Goal: Ask a question

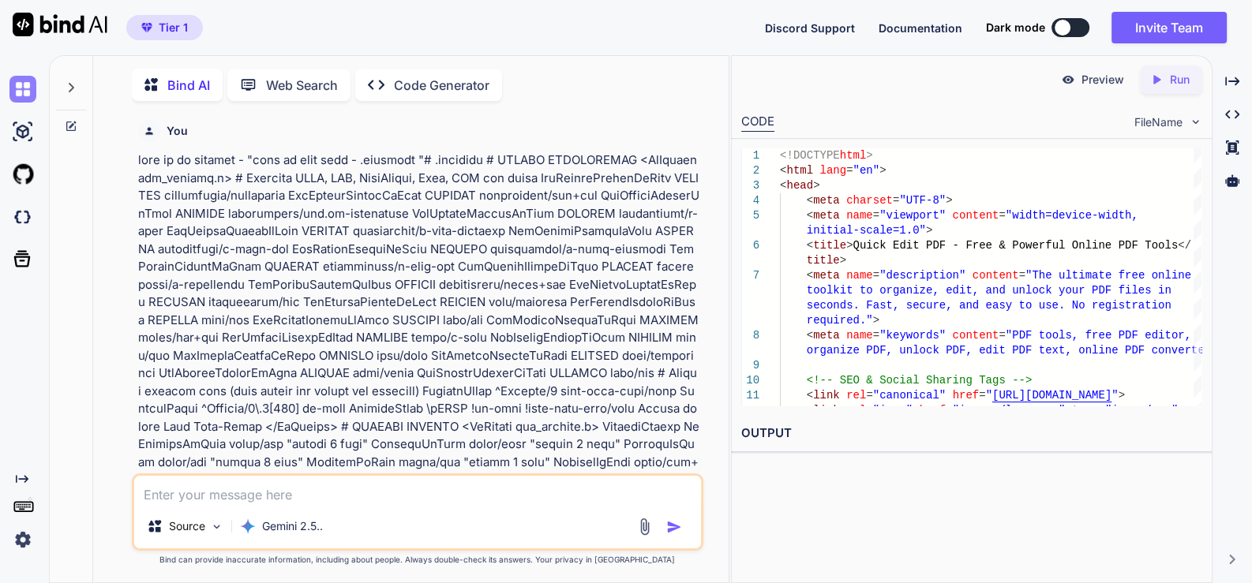
scroll to position [44691, 0]
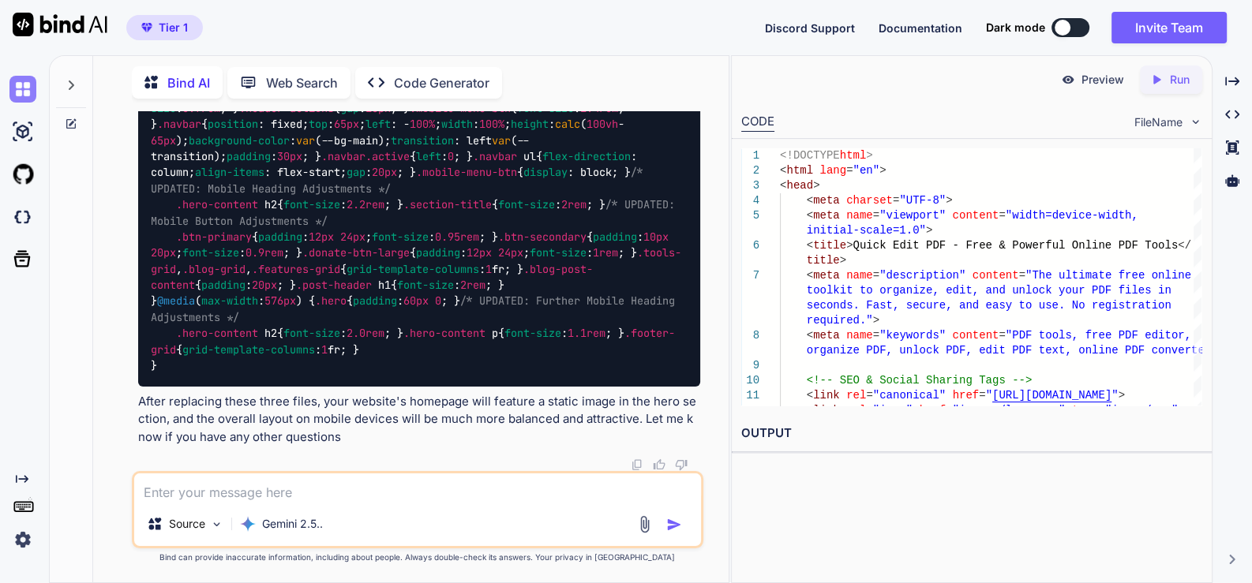
click at [23, 86] on img at bounding box center [22, 89] width 27 height 27
type textarea "x"
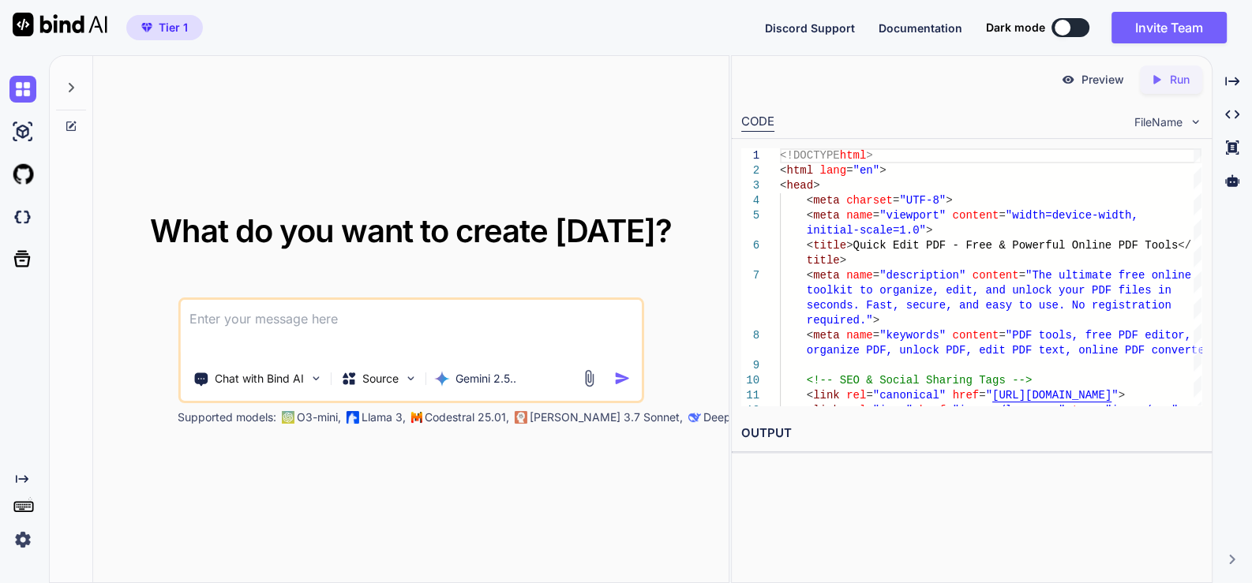
click at [351, 332] on textarea at bounding box center [411, 329] width 462 height 58
paste textarea "this is my website - "" i want 90+ scrore from this website at https://pagespee…"
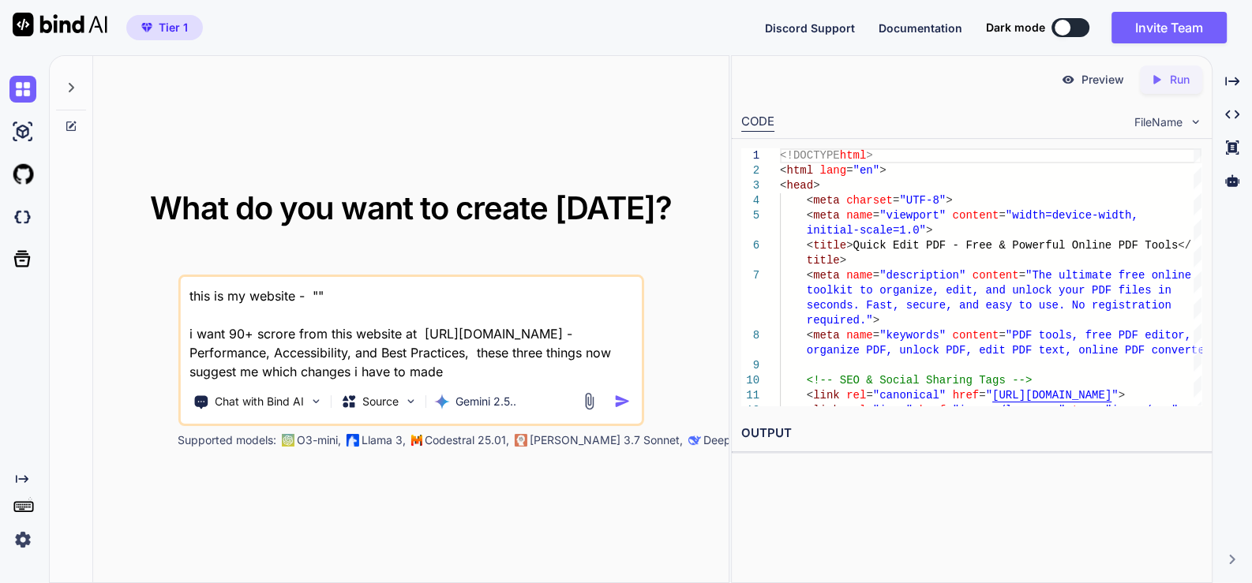
click at [316, 291] on textarea "this is my website - "" i want 90+ scrore from this website at https://pagespee…" at bounding box center [411, 329] width 462 height 104
paste textarea "here is html code - about.html "<!DOCTYPE html> <html lang="en"> <head> <meta c…"
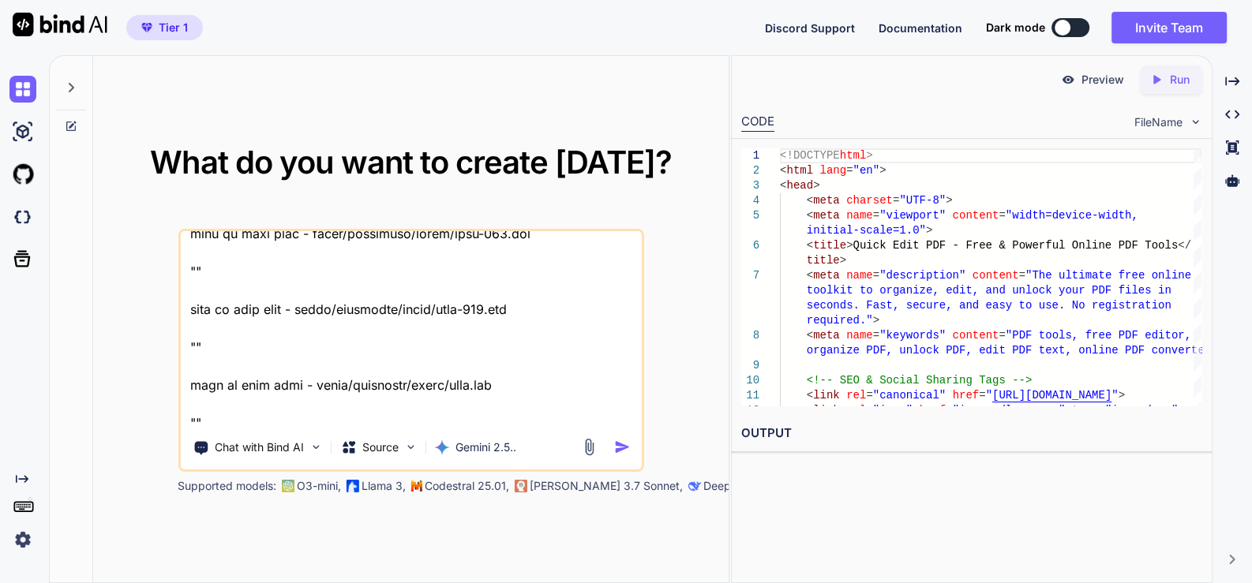
scroll to position [45809, 0]
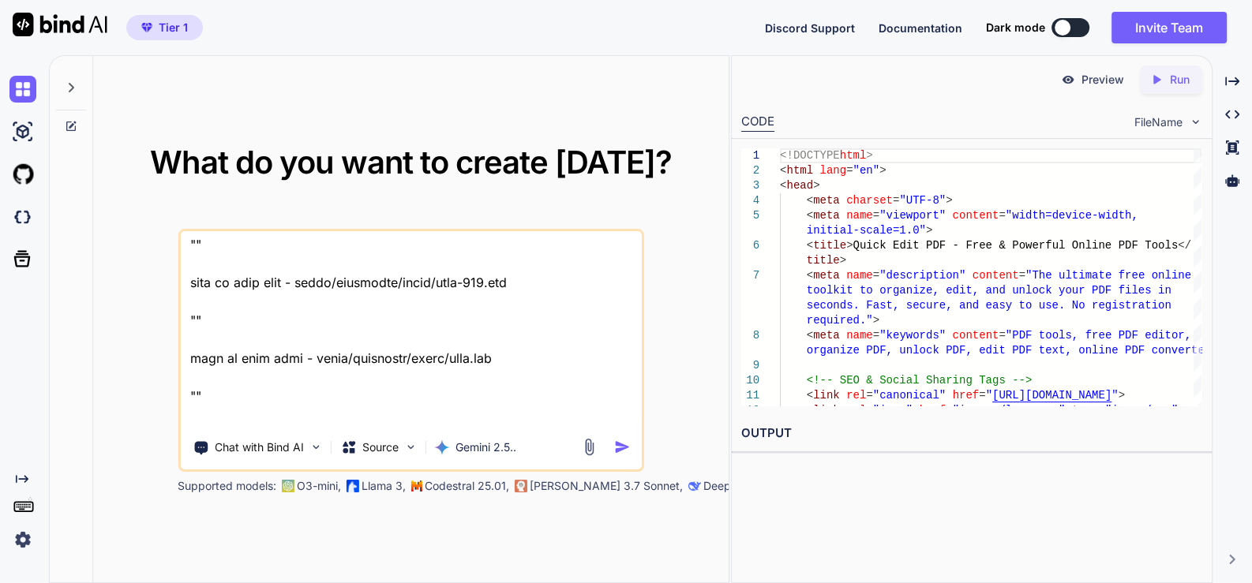
type textarea "this is my website - "here is html code - about.html "<!DOCTYPE html> <html lan…"
click at [622, 447] on img "button" at bounding box center [622, 447] width 17 height 17
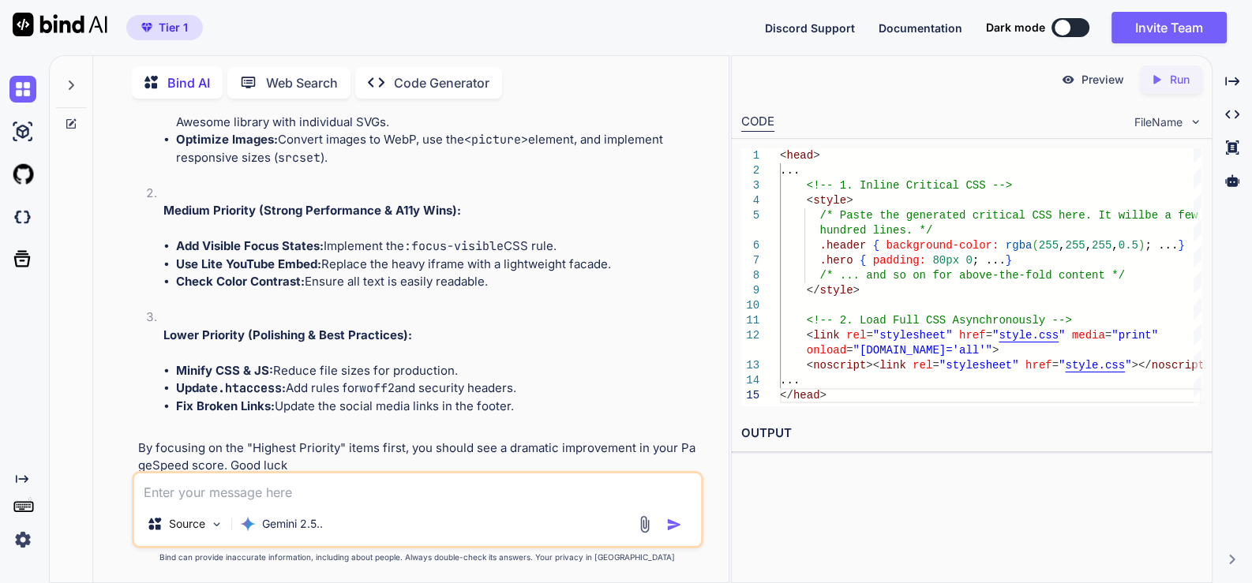
scroll to position [17468, 0]
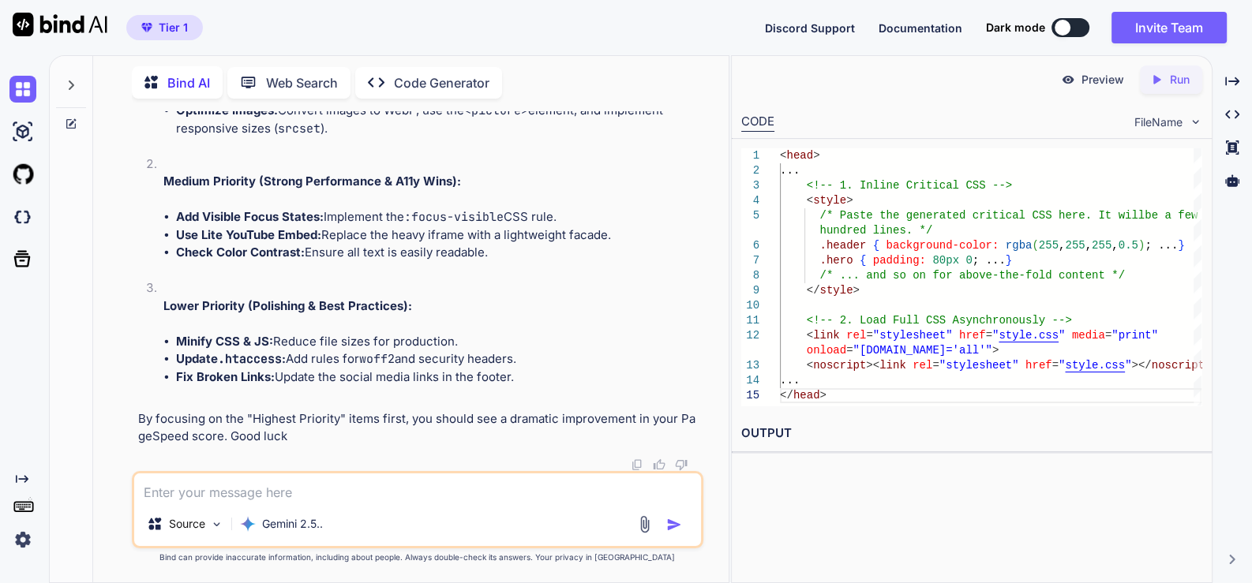
click at [290, 500] on textarea at bounding box center [417, 488] width 567 height 28
type textarea "provdie full code files that required changes"
click at [670, 524] on img "button" at bounding box center [674, 525] width 16 height 16
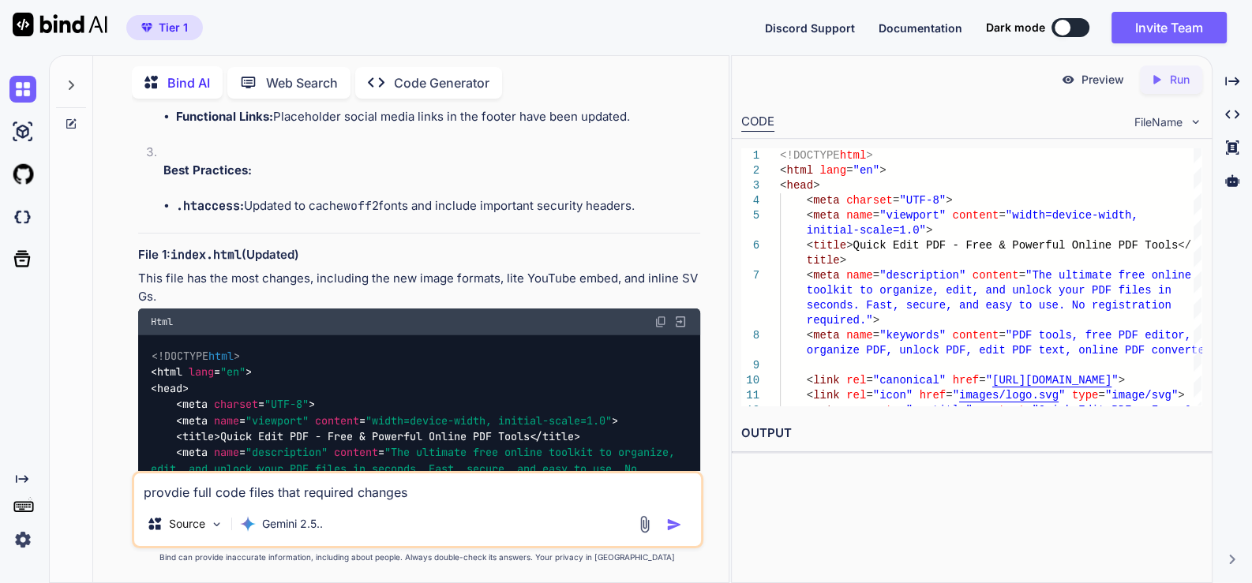
scroll to position [18523, 0]
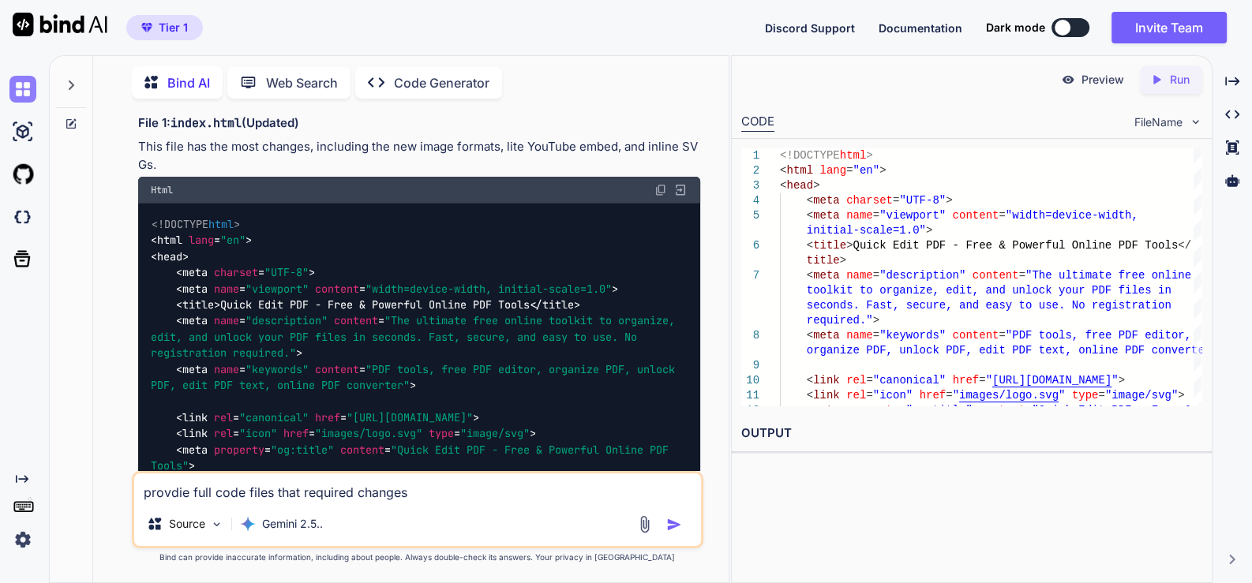
click at [29, 84] on img at bounding box center [22, 89] width 27 height 27
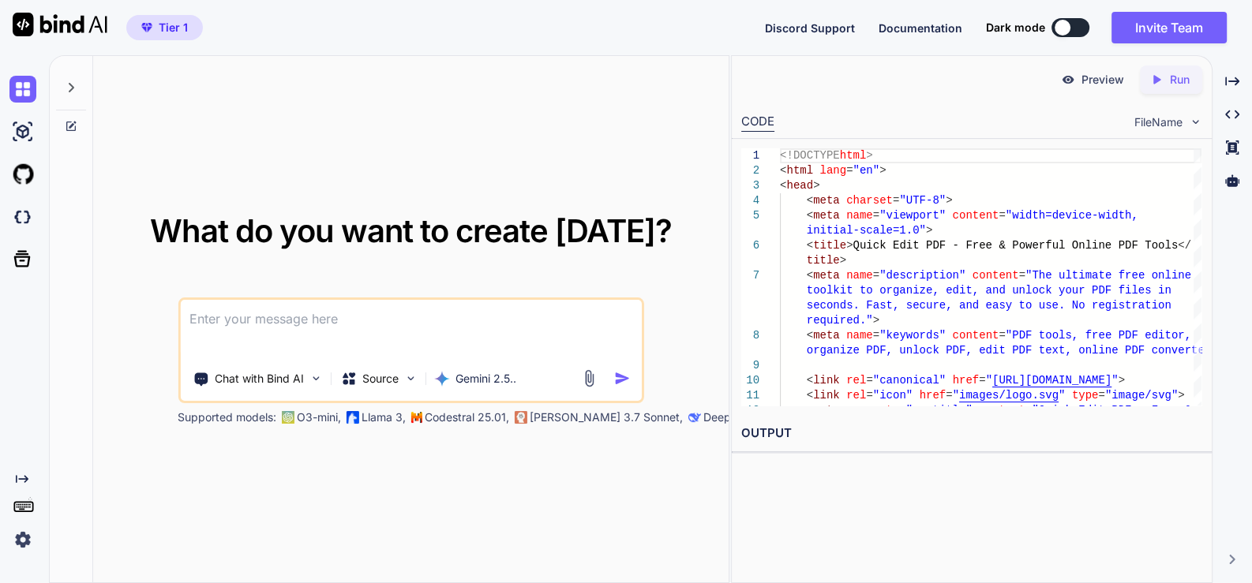
click at [266, 326] on textarea at bounding box center [411, 329] width 462 height 58
paste textarea "here is html code - index.html "<!DOCTYPE html> <html lang="en"> <head> <meta c…"
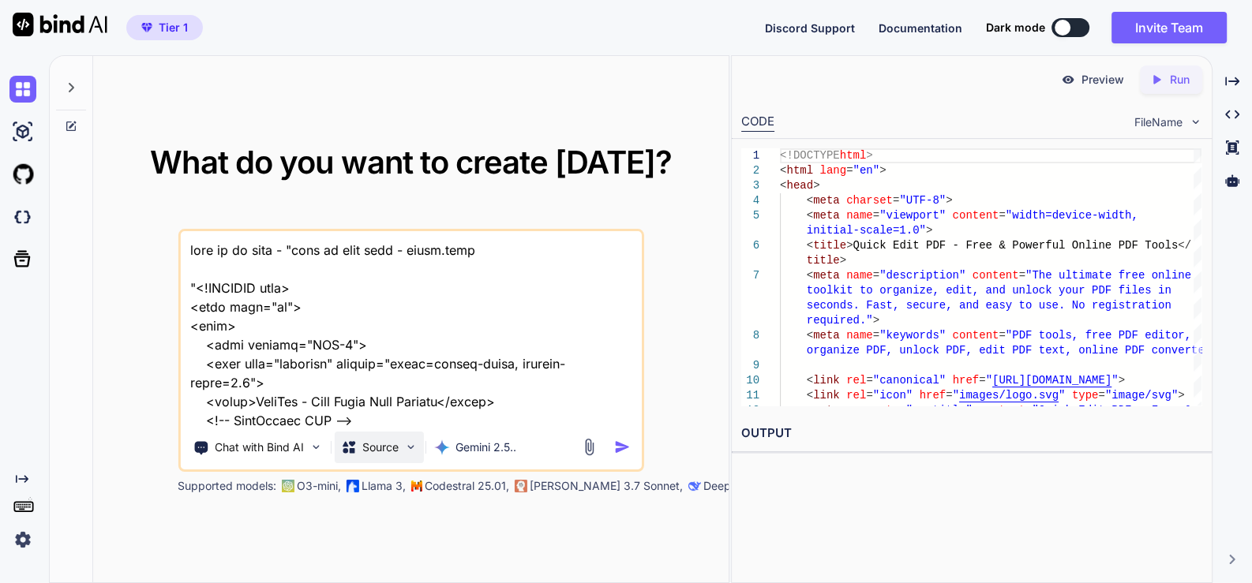
scroll to position [53875, 0]
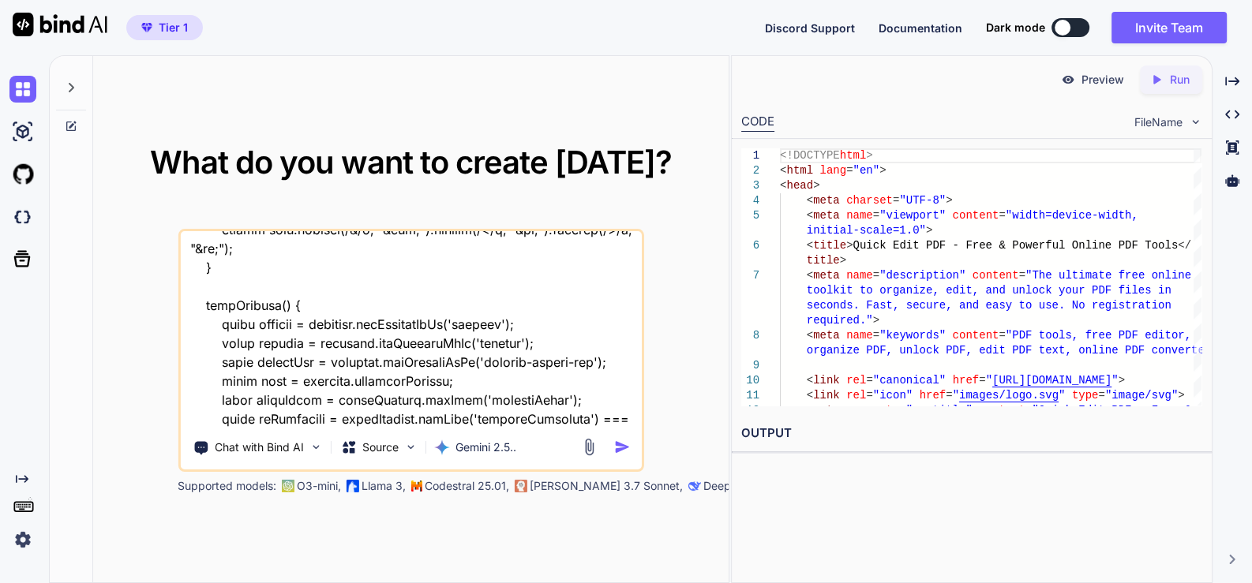
click at [356, 420] on textarea at bounding box center [411, 329] width 462 height 196
type textarea "lore ip do sita - "cons ad elit sedd - eiusm.temp "<!INCIDID utla> <etdo magn="…"
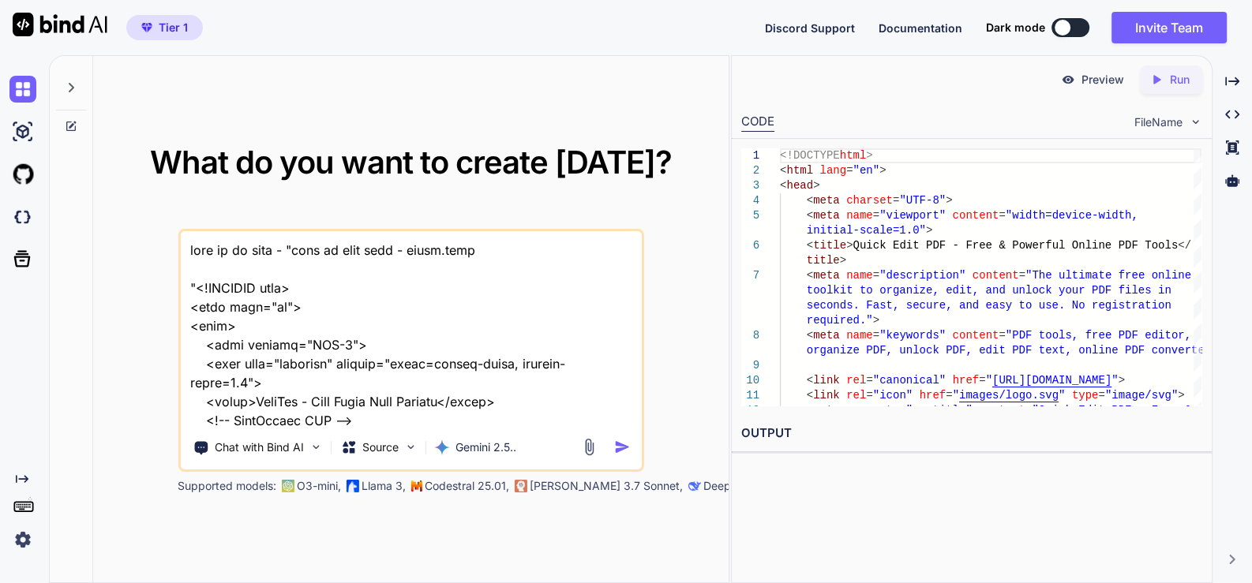
type textarea "lore ip do sita - "cons ad elit sedd - eiusm.temp "<!INCIDID utla> <etdo magn="…"
type textarea "x"
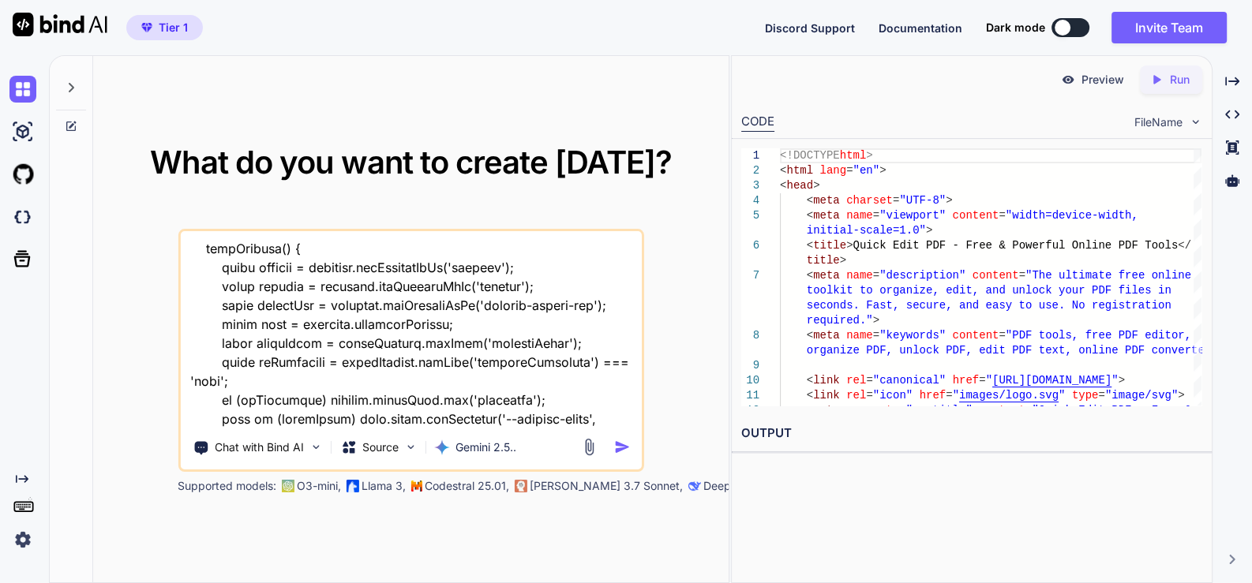
type textarea "lore ip do sita - "cons ad elit sedd - eiusm.temp "<!INCIDID utla> <etdo magn="…"
type textarea "x"
type textarea "lore ip do sita - "cons ad elit sedd - eiusm.temp "<!INCIDID utla> <etdo magn="…"
type textarea "x"
type textarea "lore ip do sita - "cons ad elit sedd - eiusm.temp "<!INCIDID utla> <etdo magn="…"
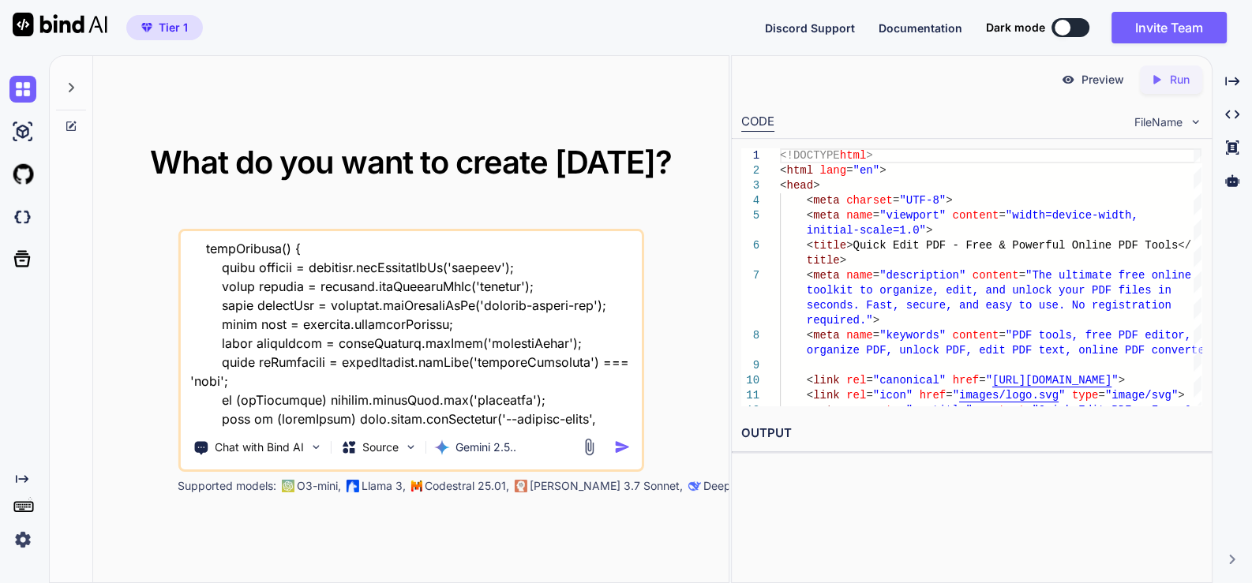
type textarea "x"
type textarea "lore ip do sita - "cons ad elit sedd - eiusm.temp "<!INCIDID utla> <etdo magn="…"
type textarea "x"
type textarea "lore ip do sita - "cons ad elit sedd - eiusm.temp "<!INCIDID utla> <etdo magn="…"
type textarea "x"
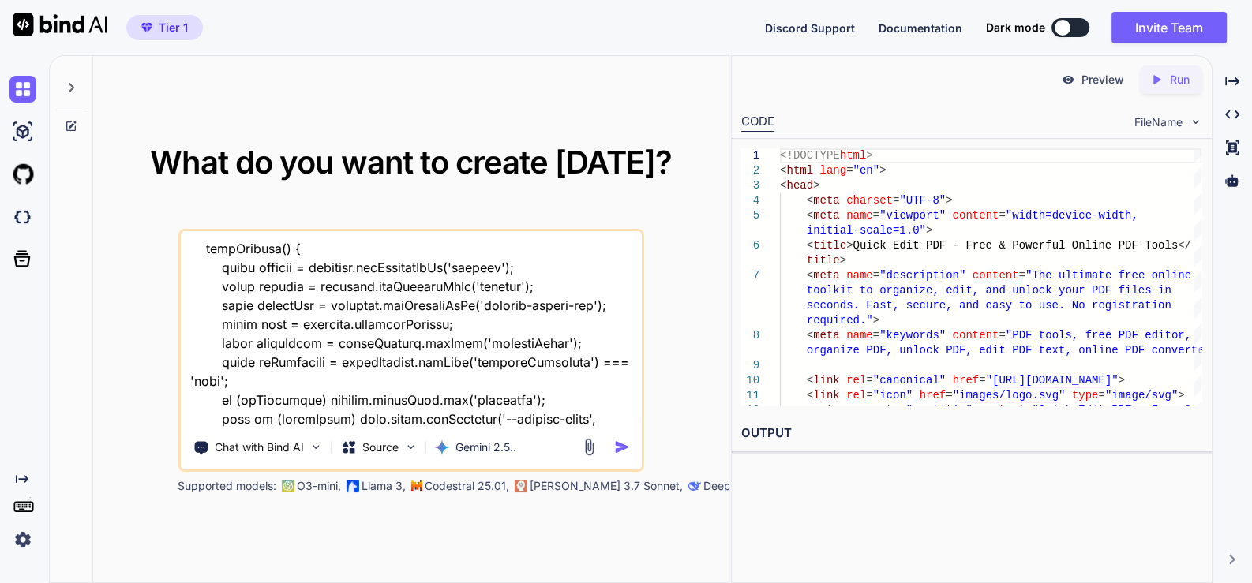
type textarea "lore ip do sita - "cons ad elit sedd - eiusm.temp "<!INCIDID utla> <etdo magn="…"
type textarea "x"
type textarea "lore ip do sita - "cons ad elit sedd - eiusm.temp "<!INCIDID utla> <etdo magn="…"
type textarea "x"
type textarea "lore ip do sita - "cons ad elit sedd - eiusm.temp "<!INCIDID utla> <etdo magn="…"
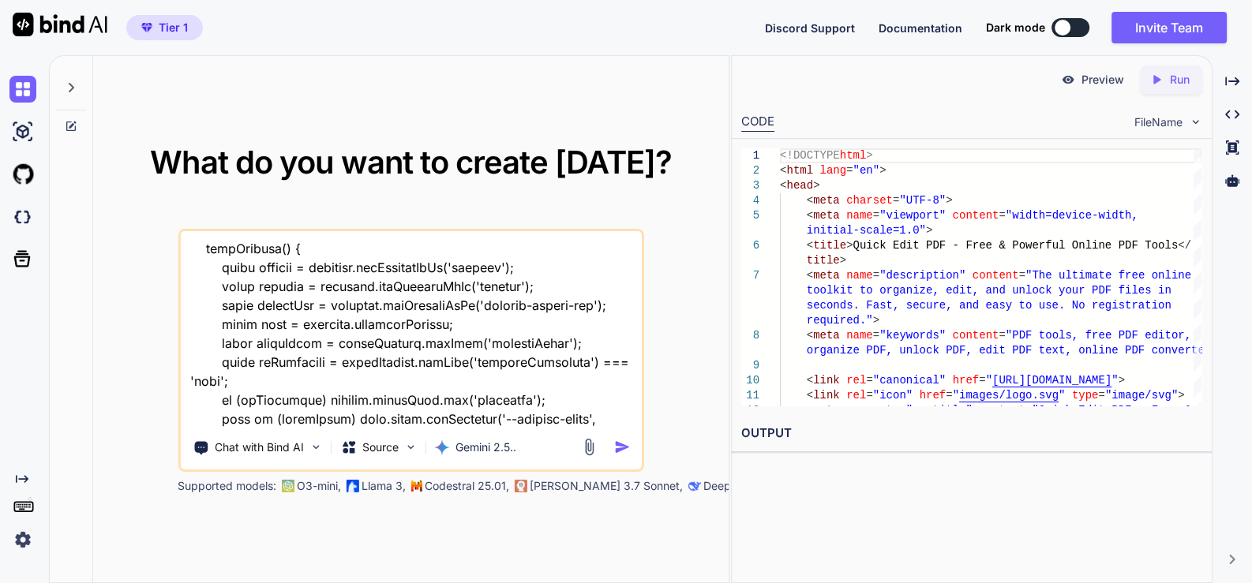
type textarea "x"
type textarea "lore ip do sita - "cons ad elit sedd - eiusm.temp "<!INCIDID utla> <etdo magn="…"
type textarea "x"
type textarea "lore ip do sita - "cons ad elit sedd - eiusm.temp "<!INCIDID utla> <etdo magn="…"
type textarea "x"
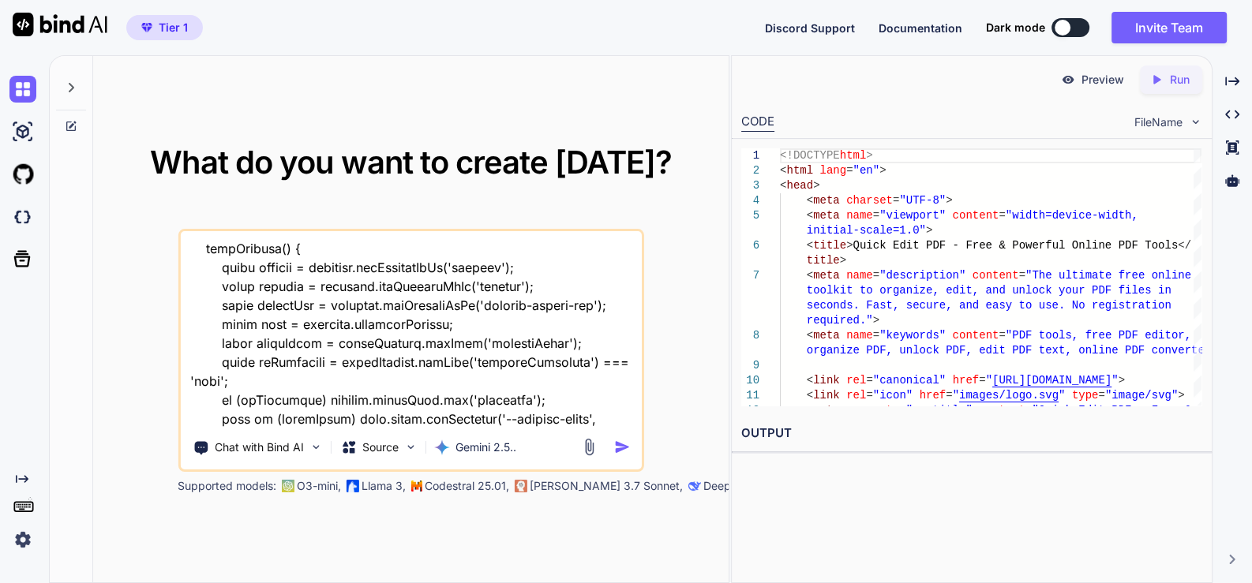
type textarea "lore ip do sita - "cons ad elit sedd - eiusm.temp "<!INCIDID utla> <etdo magn="…"
type textarea "x"
type textarea "lore ip do sita - "cons ad elit sedd - eiusm.temp "<!INCIDID utla> <etdo magn="…"
type textarea "x"
type textarea "lore ip do sita - "cons ad elit sedd - eiusm.temp "<!INCIDID utla> <etdo magn="…"
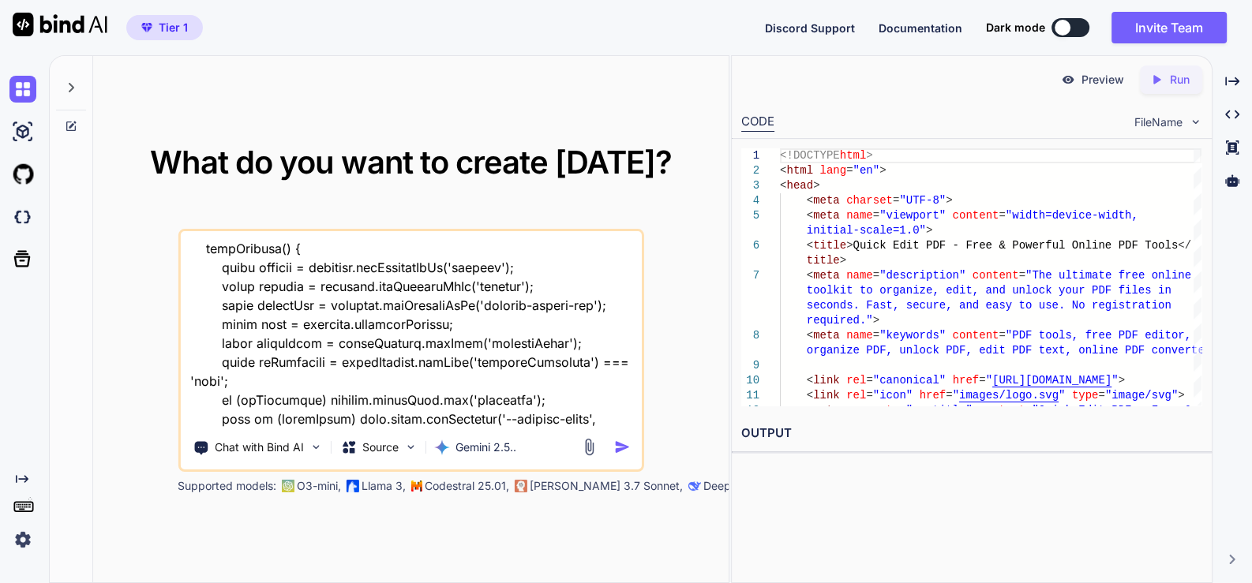
type textarea "x"
type textarea "lore ip do sita - "cons ad elit sedd - eiusm.temp "<!INCIDID utla> <etdo magn="…"
type textarea "x"
type textarea "lore ip do sita - "cons ad elit sedd - eiusm.temp "<!INCIDID utla> <etdo magn="…"
type textarea "x"
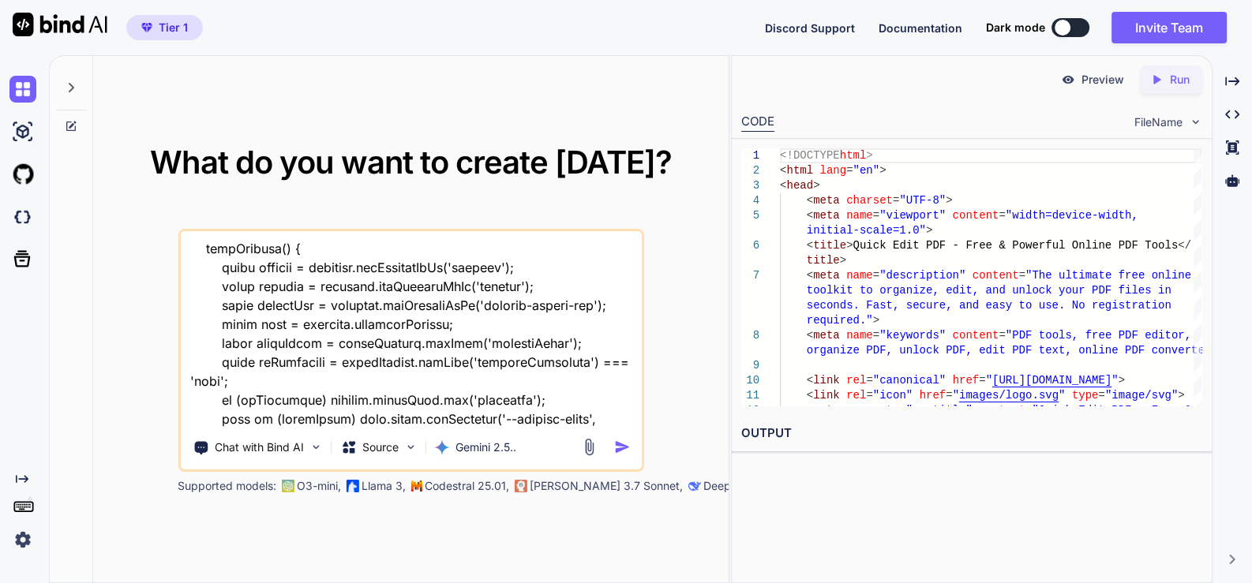
type textarea "lore ip do sita - "cons ad elit sedd - eiusm.temp "<!INCIDID utla> <etdo magn="…"
type textarea "x"
type textarea "lore ip do sita - "cons ad elit sedd - eiusm.temp "<!INCIDID utla> <etdo magn="…"
type textarea "x"
type textarea "lore ip do sita - "cons ad elit sedd - eiusm.temp "<!INCIDID utla> <etdo magn="…"
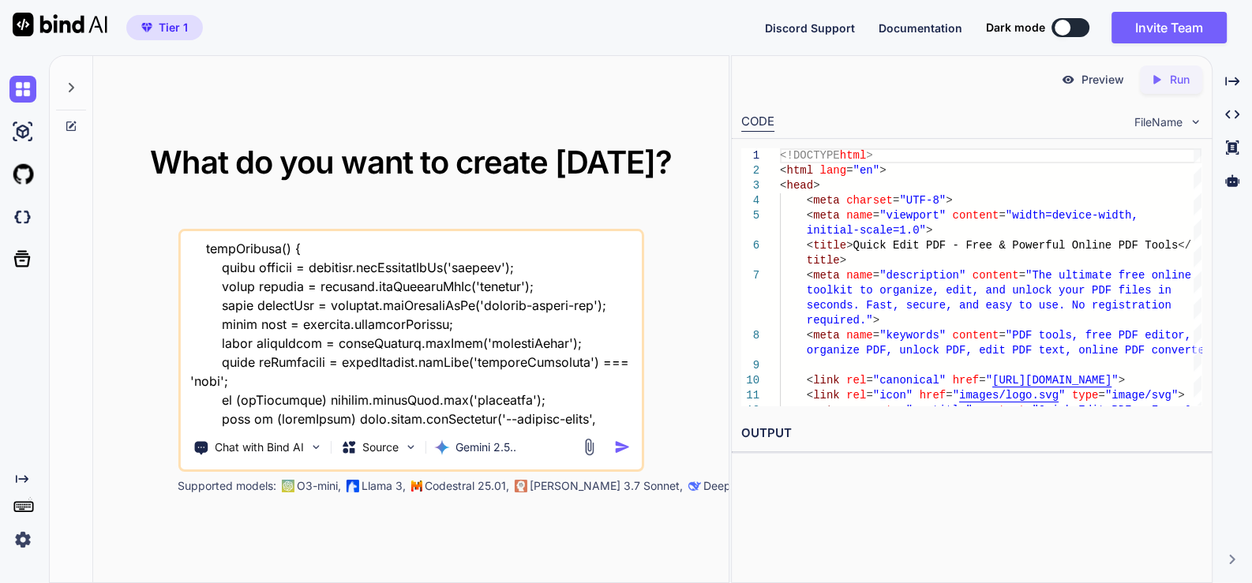
type textarea "x"
type textarea "lore ip do sita - "cons ad elit sedd - eiusm.temp "<!INCIDID utla> <etdo magn="…"
type textarea "x"
type textarea "lore ip do sita - "cons ad elit sedd - eiusm.temp "<!INCIDID utla> <etdo magn="…"
type textarea "x"
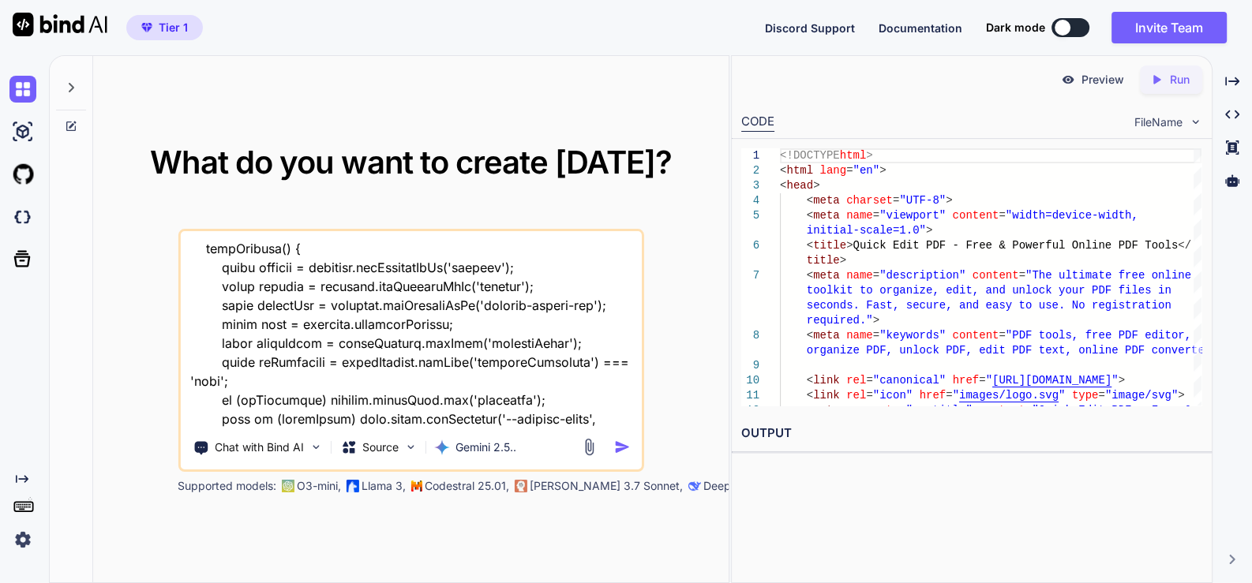
type textarea "lore ip do sita - "cons ad elit sedd - eiusm.temp "<!INCIDID utla> <etdo magn="…"
type textarea "x"
type textarea "lore ip do sita - "cons ad elit sedd - eiusm.temp "<!INCIDID utla> <etdo magn="…"
type textarea "x"
type textarea "lore ip do sita - "cons ad elit sedd - eiusm.temp "<!INCIDID utla> <etdo magn="…"
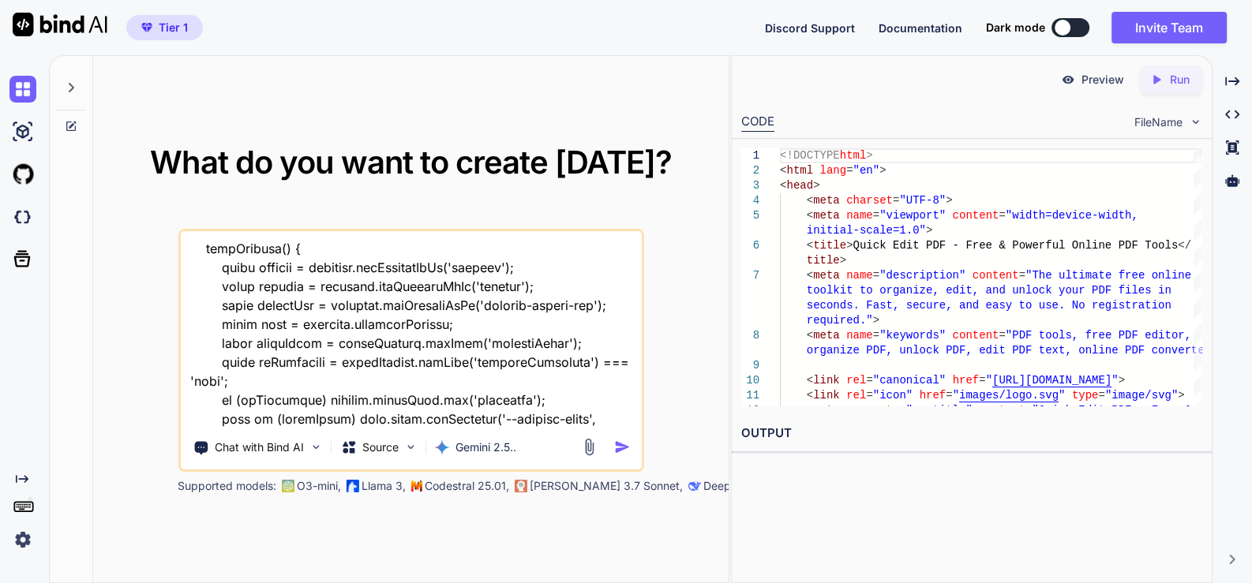
type textarea "x"
type textarea "lore ip do sita - "cons ad elit sedd - eiusm.temp "<!INCIDID utla> <etdo magn="…"
type textarea "x"
type textarea "lore ip do sita - "cons ad elit sedd - eiusm.temp "<!INCIDID utla> <etdo magn="…"
type textarea "x"
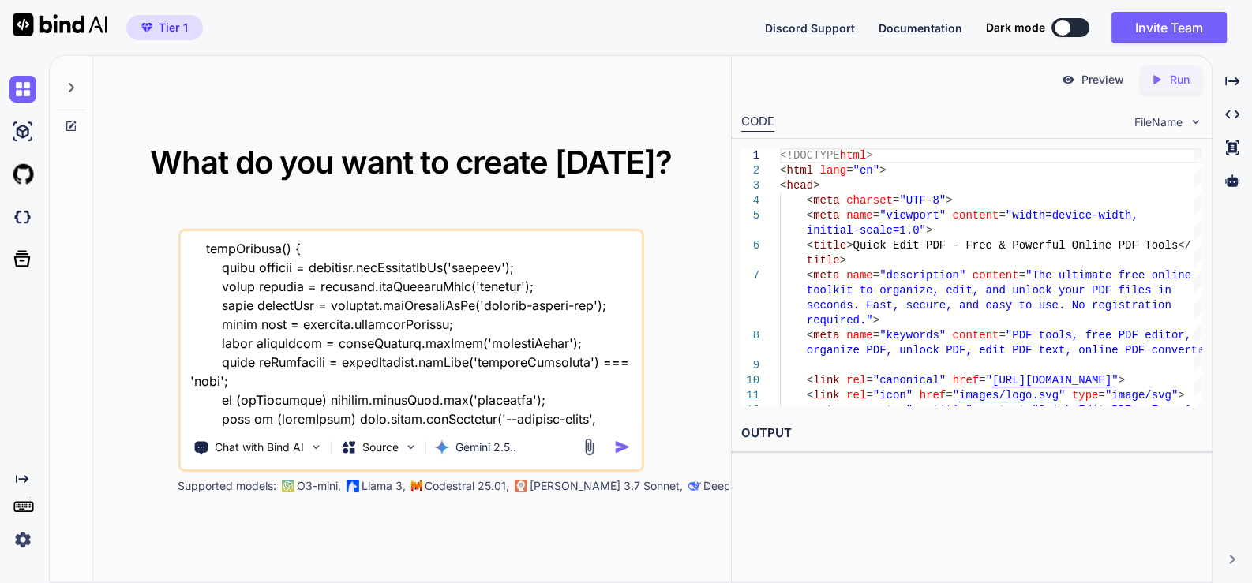
type textarea "lore ip do sita - "cons ad elit sedd - eiusm.temp "<!INCIDID utla> <etdo magn="…"
type textarea "x"
type textarea "lore ip do sita - "cons ad elit sedd - eiusm.temp "<!INCIDID utla> <etdo magn="…"
type textarea "x"
type textarea "lore ip do sita - "cons ad elit sedd - eiusm.temp "<!INCIDID utla> <etdo magn="…"
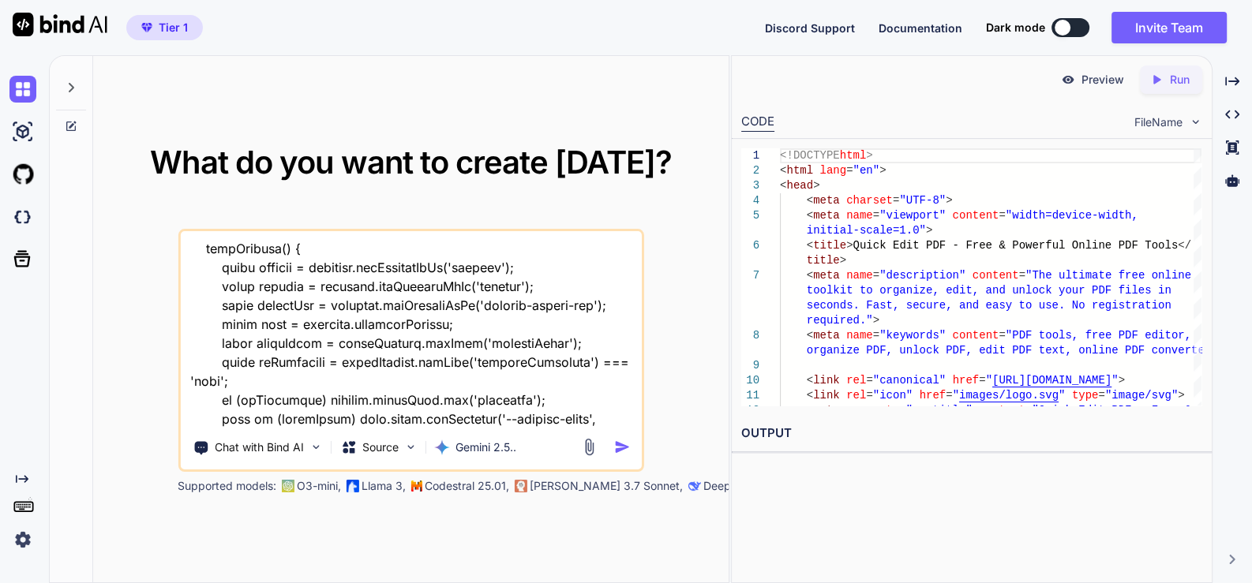
type textarea "x"
type textarea "lore ip do sita - "cons ad elit sedd - eiusm.temp "<!INCIDID utla> <etdo magn="…"
type textarea "x"
type textarea "lore ip do sita - "cons ad elit sedd - eiusm.temp "<!INCIDID utla> <etdo magn="…"
type textarea "x"
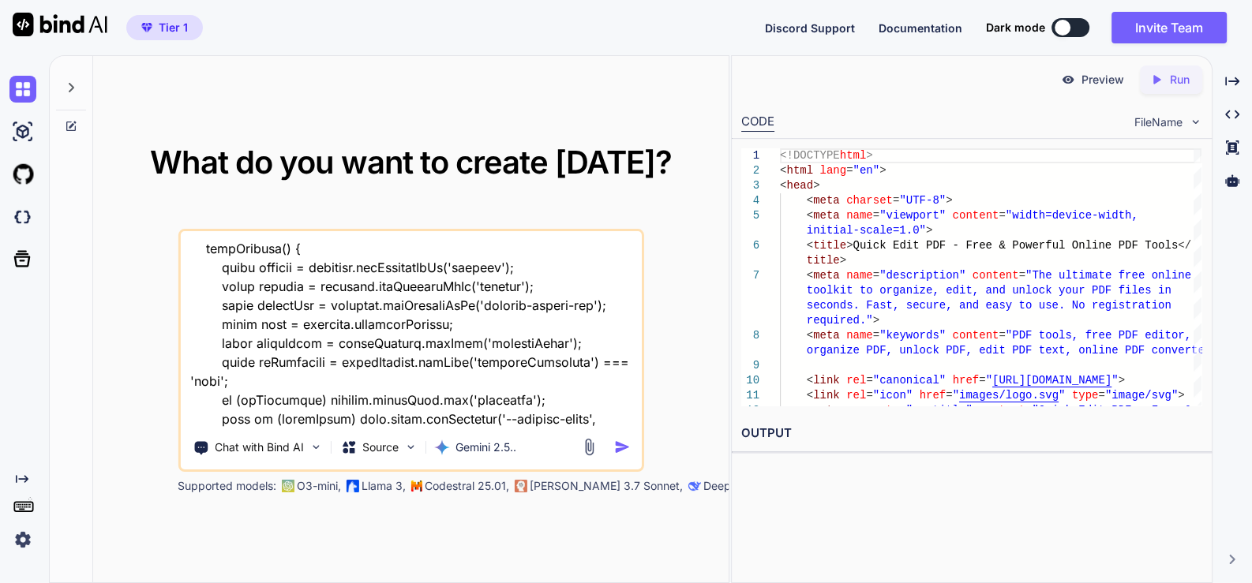
type textarea "lore ip do sita - "cons ad elit sedd - eiusm.temp "<!INCIDID utla> <etdo magn="…"
type textarea "x"
type textarea "lore ip do sita - "cons ad elit sedd - eiusm.temp "<!INCIDID utla> <etdo magn="…"
type textarea "x"
type textarea "lore ip do sita - "cons ad elit sedd - eiusm.temp "<!INCIDID utla> <etdo magn="…"
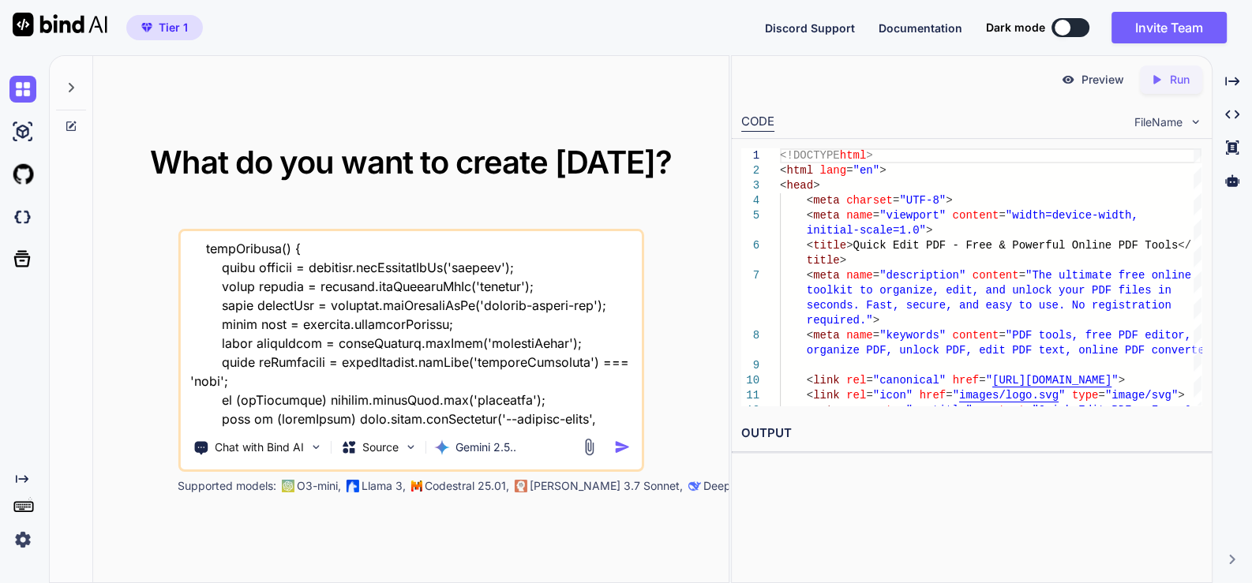
type textarea "x"
type textarea "lore ip do sita - "cons ad elit sedd - eiusm.temp "<!INCIDID utla> <etdo magn="…"
type textarea "x"
type textarea "lore ip do sita - "cons ad elit sedd - eiusm.temp "<!INCIDID utla> <etdo magn="…"
type textarea "x"
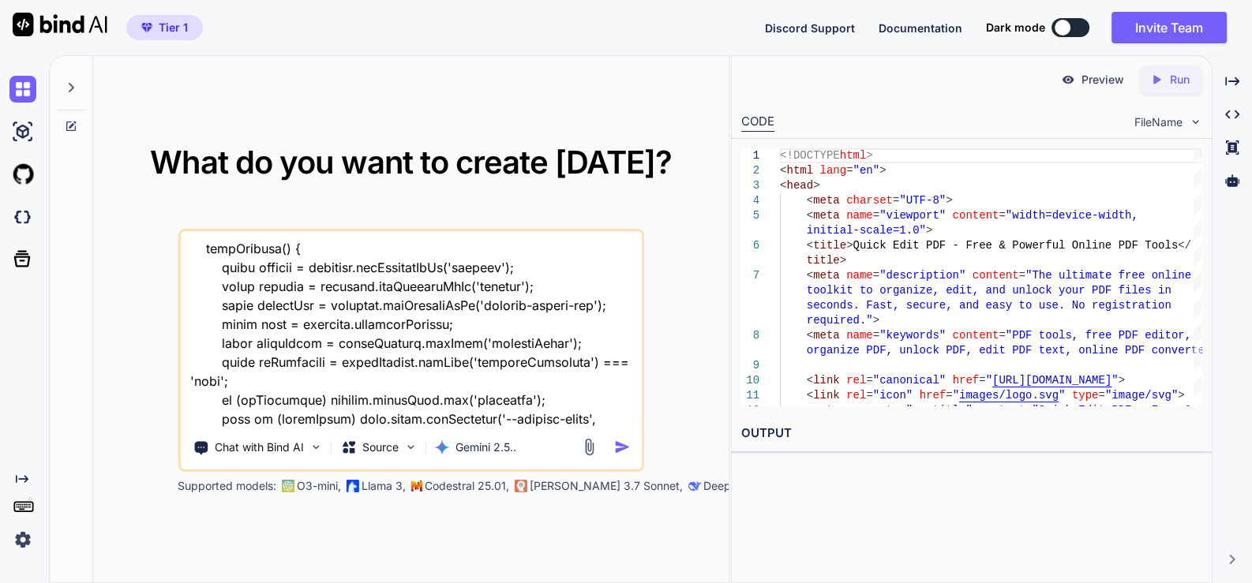
type textarea "lore ip do sita - "cons ad elit sedd - eiusm.temp "<!INCIDID utla> <etdo magn="…"
type textarea "x"
type textarea "lore ip do sita - "cons ad elit sedd - eiusm.temp "<!INCIDID utla> <etdo magn="…"
type textarea "x"
type textarea "lore ip do sita - "cons ad elit sedd - eiusm.temp "<!INCIDID utla> <etdo magn="…"
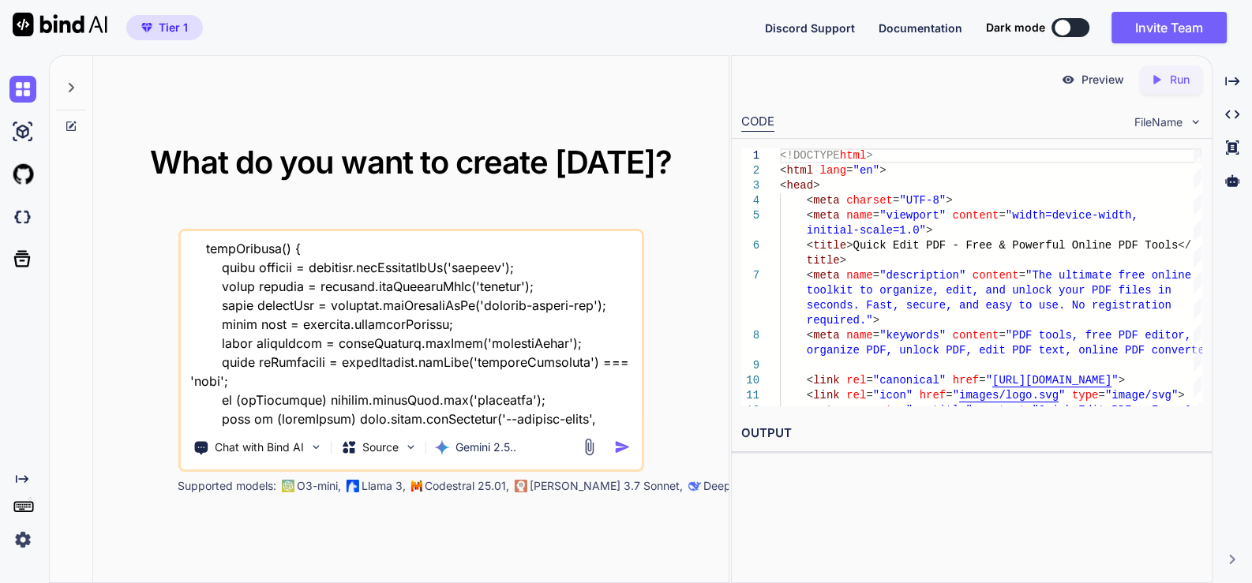
type textarea "x"
type textarea "lore ip do sita - "cons ad elit sedd - eiusm.temp "<!INCIDID utla> <etdo magn="…"
type textarea "x"
type textarea "lore ip do sita - "cons ad elit sedd - eiusm.temp "<!INCIDID utla> <etdo magn="…"
type textarea "x"
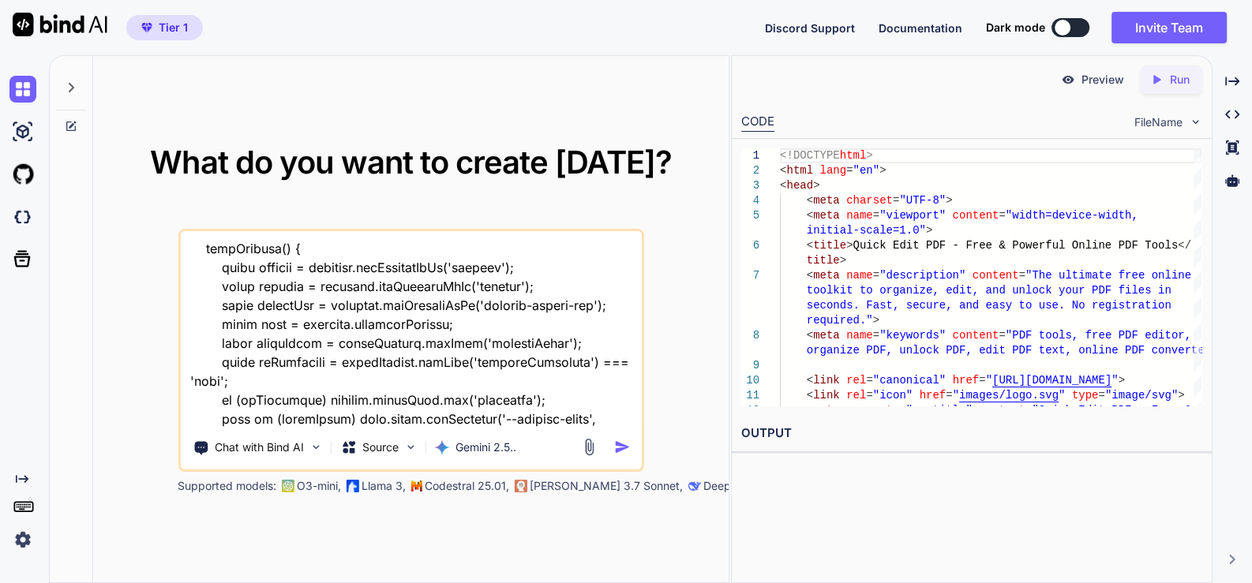
type textarea "lore ip do sita - "cons ad elit sedd - eiusm.temp "<!INCIDID utla> <etdo magn="…"
type textarea "x"
type textarea "lore ip do sita - "cons ad elit sedd - eiusm.temp "<!INCIDID utla> <etdo magn="…"
type textarea "x"
type textarea "lore ip do sita - "cons ad elit sedd - eiusm.temp "<!INCIDID utla> <etdo magn="…"
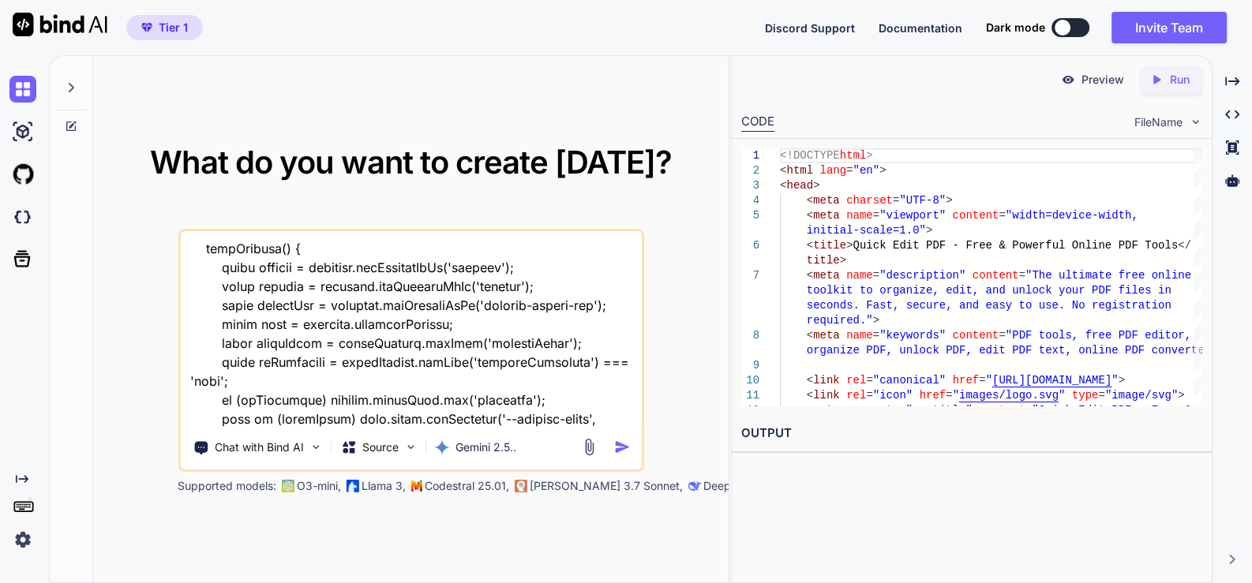
type textarea "x"
type textarea "lore ip do sita - "cons ad elit sedd - eiusm.temp "<!INCIDID utla> <etdo magn="…"
type textarea "x"
type textarea "lore ip do sita - "cons ad elit sedd - eiusm.temp "<!INCIDID utla> <etdo magn="…"
type textarea "x"
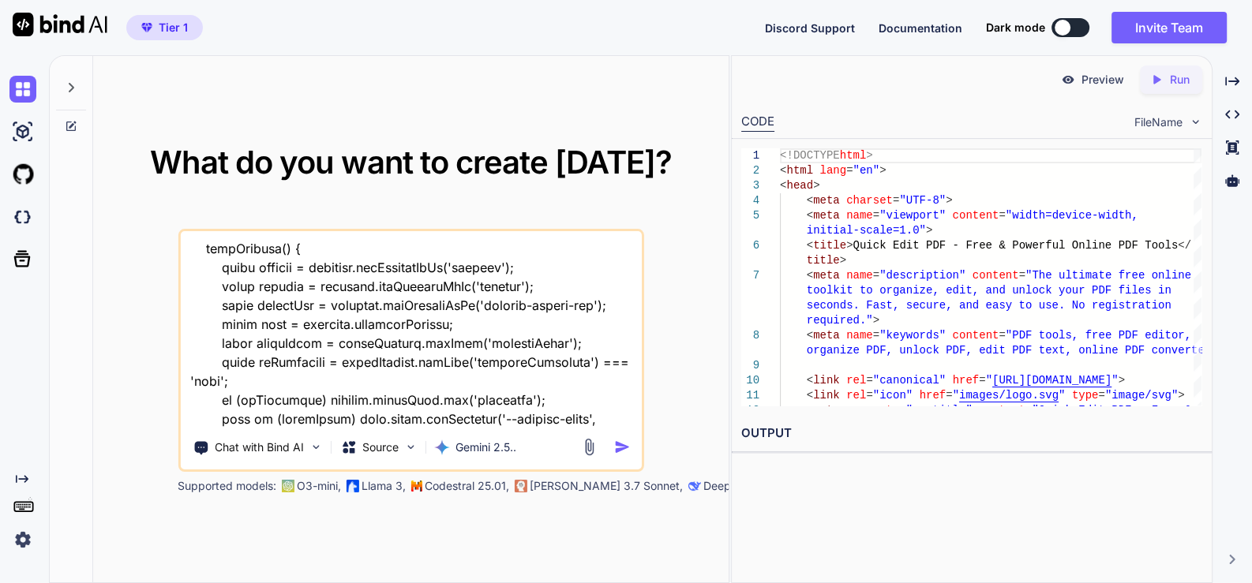
type textarea "lore ip do sita - "cons ad elit sedd - eiusm.temp "<!INCIDID utla> <etdo magn="…"
type textarea "x"
type textarea "lore ip do sita - "cons ad elit sedd - eiusm.temp "<!INCIDID utla> <etdo magn="…"
type textarea "x"
type textarea "lore ip do sita - "cons ad elit sedd - eiusm.temp "<!INCIDID utla> <etdo magn="…"
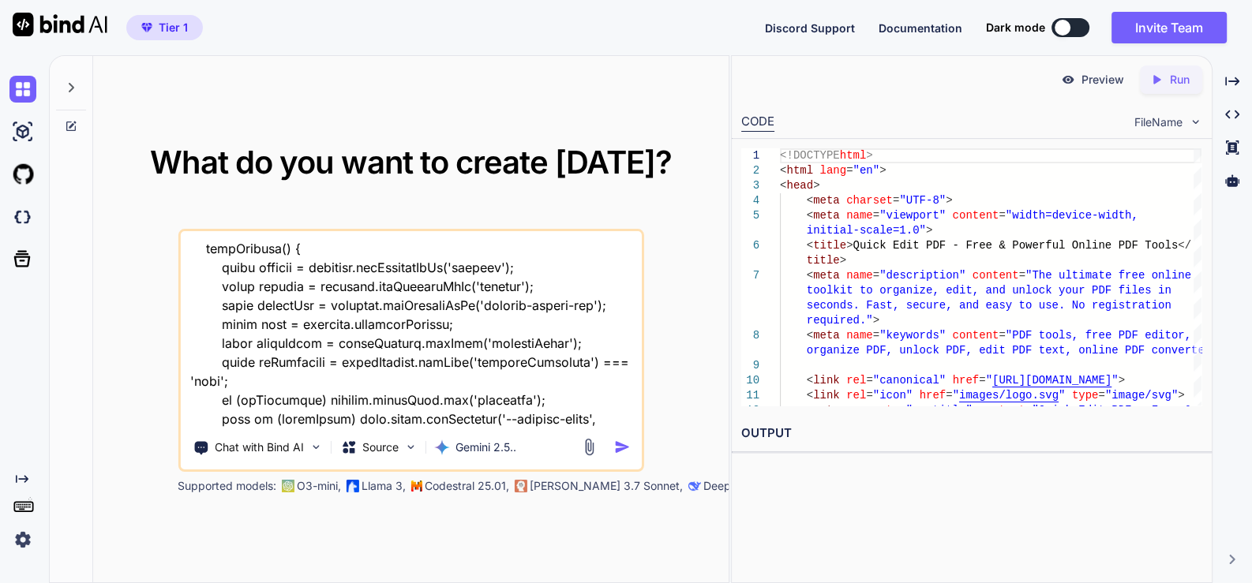
type textarea "x"
type textarea "lore ip do sita - "cons ad elit sedd - eiusm.temp "<!INCIDID utla> <etdo magn="…"
type textarea "x"
type textarea "lore ip do sita - "cons ad elit sedd - eiusm.temp "<!INCIDID utla> <etdo magn="…"
type textarea "x"
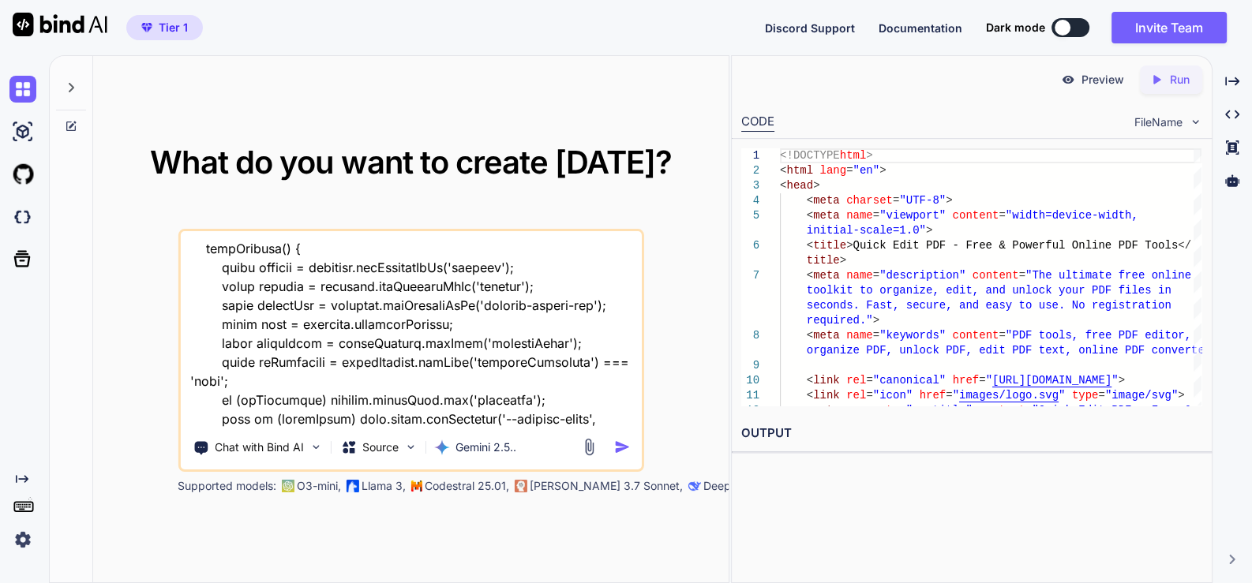
type textarea "lore ip do sita - "cons ad elit sedd - eiusm.temp "<!INCIDID utla> <etdo magn="…"
type textarea "x"
type textarea "lore ip do sita - "cons ad elit sedd - eiusm.temp "<!INCIDID utla> <etdo magn="…"
type textarea "x"
type textarea "lore ip do sita - "cons ad elit sedd - eiusm.temp "<!INCIDID utla> <etdo magn="…"
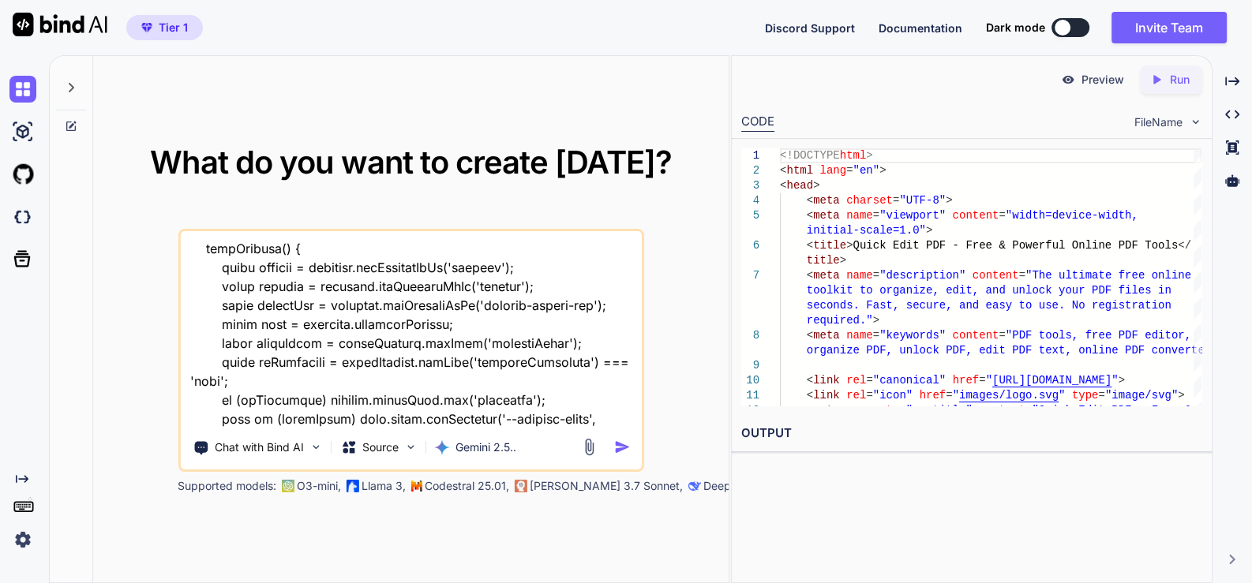
type textarea "x"
type textarea "lore ip do sita - "cons ad elit sedd - eiusm.temp "<!INCIDID utla> <etdo magn="…"
type textarea "x"
type textarea "lore ip do sita - "cons ad elit sedd - eiusm.temp "<!INCIDID utla> <etdo magn="…"
type textarea "x"
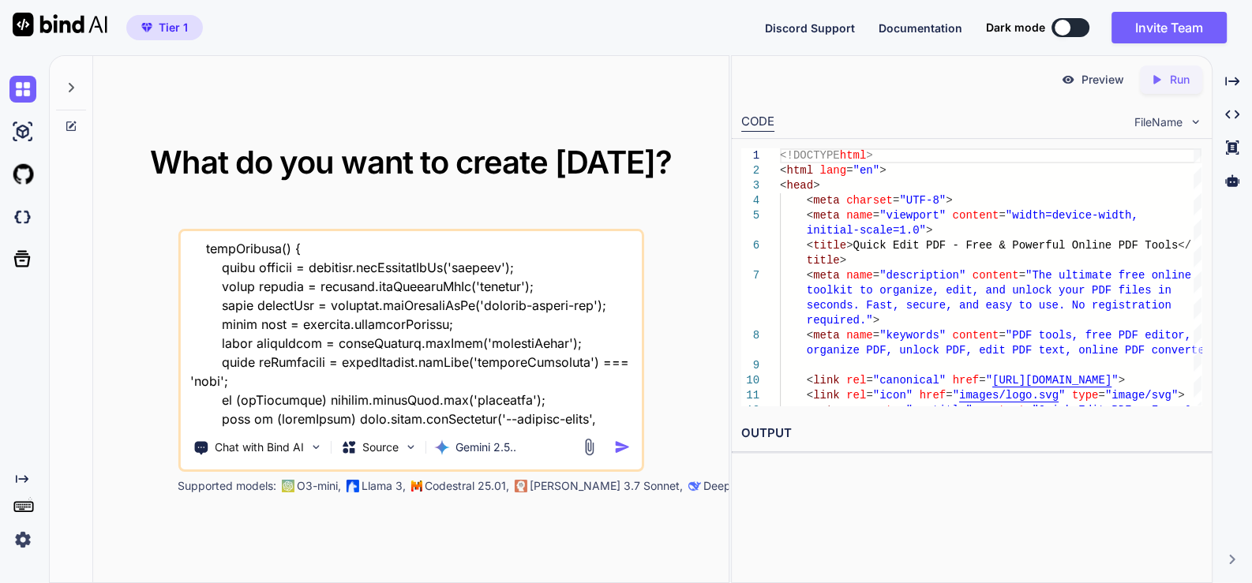
type textarea "lore ip do sita - "cons ad elit sedd - eiusm.temp "<!INCIDID utla> <etdo magn="…"
type textarea "x"
type textarea "lore ip do sita - "cons ad elit sedd - eiusm.temp "<!INCIDID utla> <etdo magn="…"
type textarea "x"
type textarea "lore ip do sita - "cons ad elit sedd - eiusm.temp "<!INCIDID utla> <etdo magn="…"
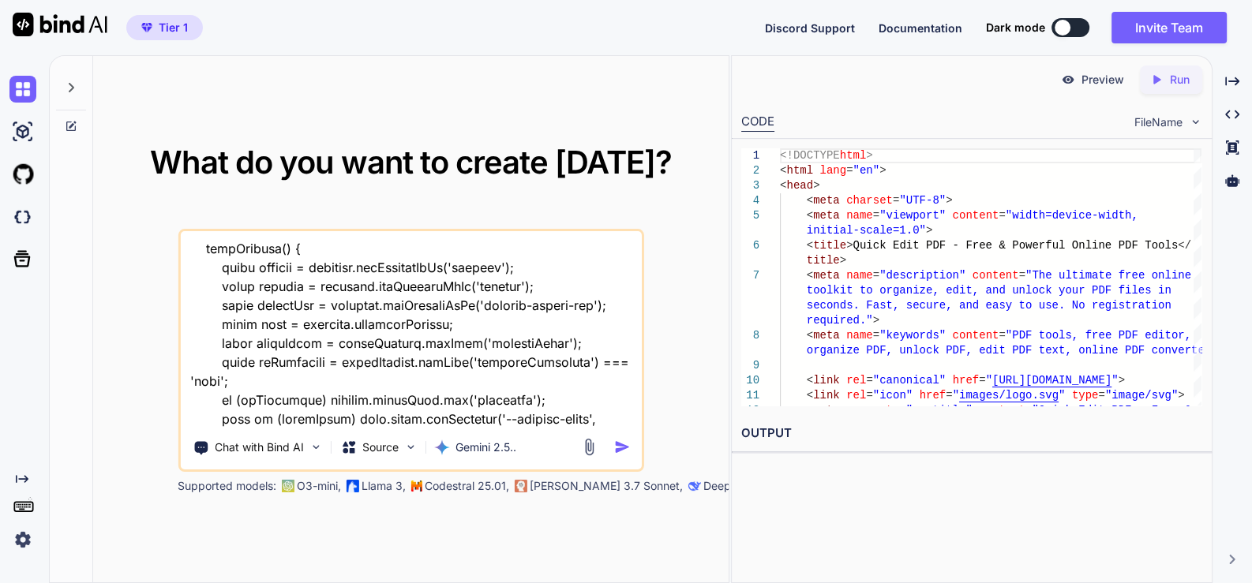
type textarea "x"
type textarea "lore ip do sita - "cons ad elit sedd - eiusm.temp "<!INCIDID utla> <etdo magn="…"
type textarea "x"
type textarea "lore ip do sita - "cons ad elit sedd - eiusm.temp "<!INCIDID utla> <etdo magn="…"
type textarea "x"
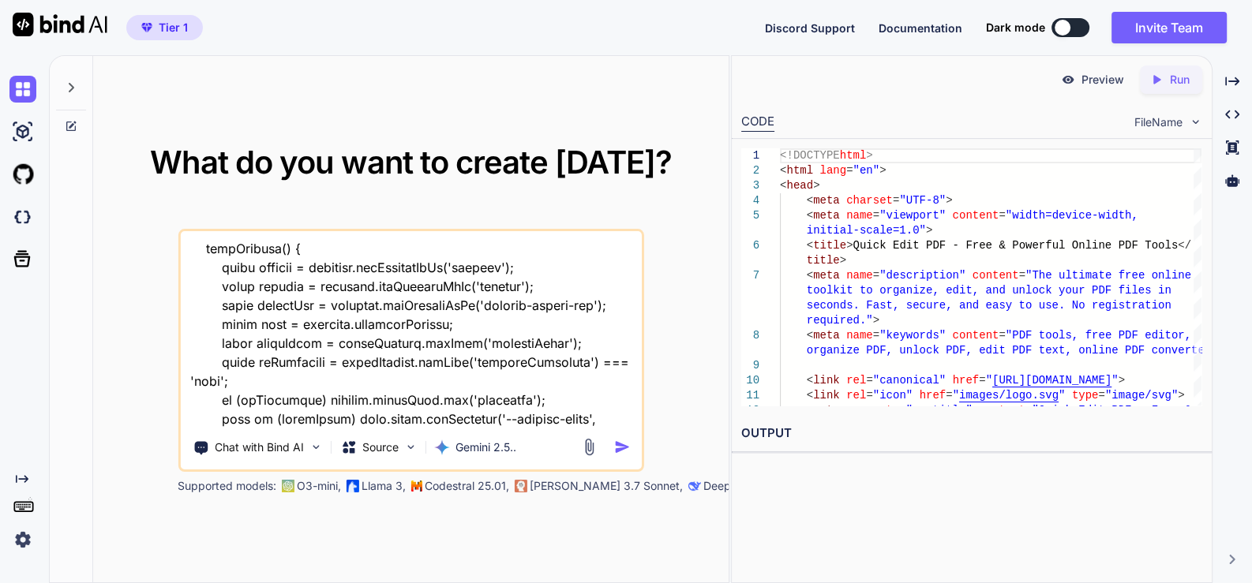
type textarea "lore ip do sita - "cons ad elit sedd - eiusm.temp "<!INCIDID utla> <etdo magn="…"
type textarea "x"
type textarea "lore ip do sita - "cons ad elit sedd - eiusm.temp "<!INCIDID utla> <etdo magn="…"
type textarea "x"
type textarea "lore ip do sita - "cons ad elit sedd - eiusm.temp "<!INCIDID utla> <etdo magn="…"
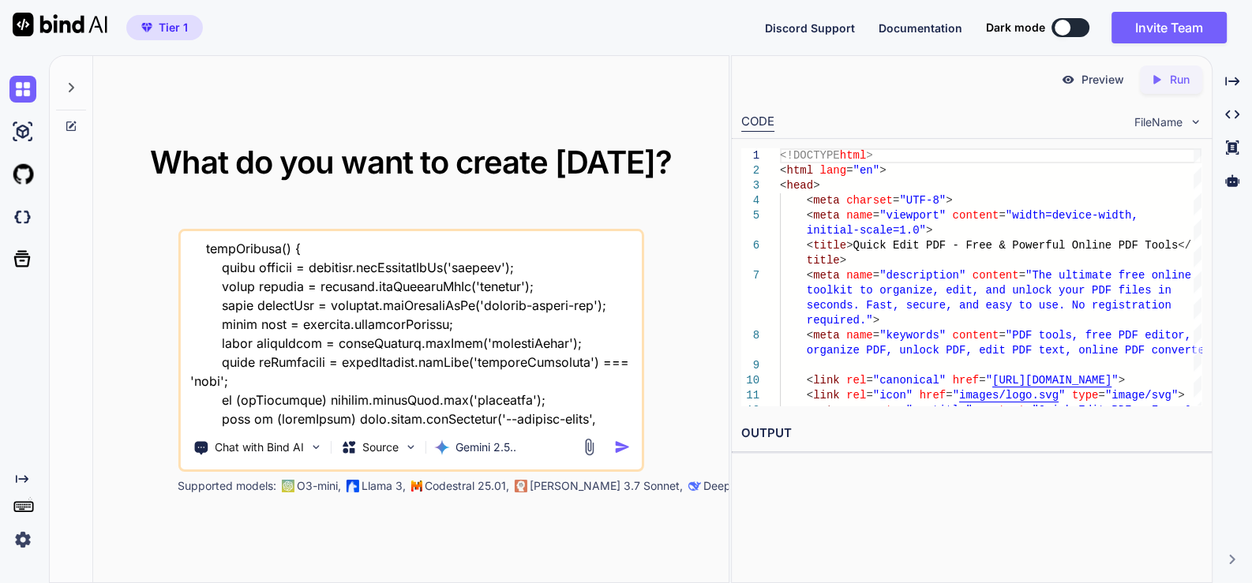
type textarea "x"
type textarea "lore ip do sita - "cons ad elit sedd - eiusm.temp "<!INCIDID utla> <etdo magn="…"
type textarea "x"
type textarea "lore ip do sita - "cons ad elit sedd - eiusm.temp "<!INCIDID utla> <etdo magn="…"
type textarea "x"
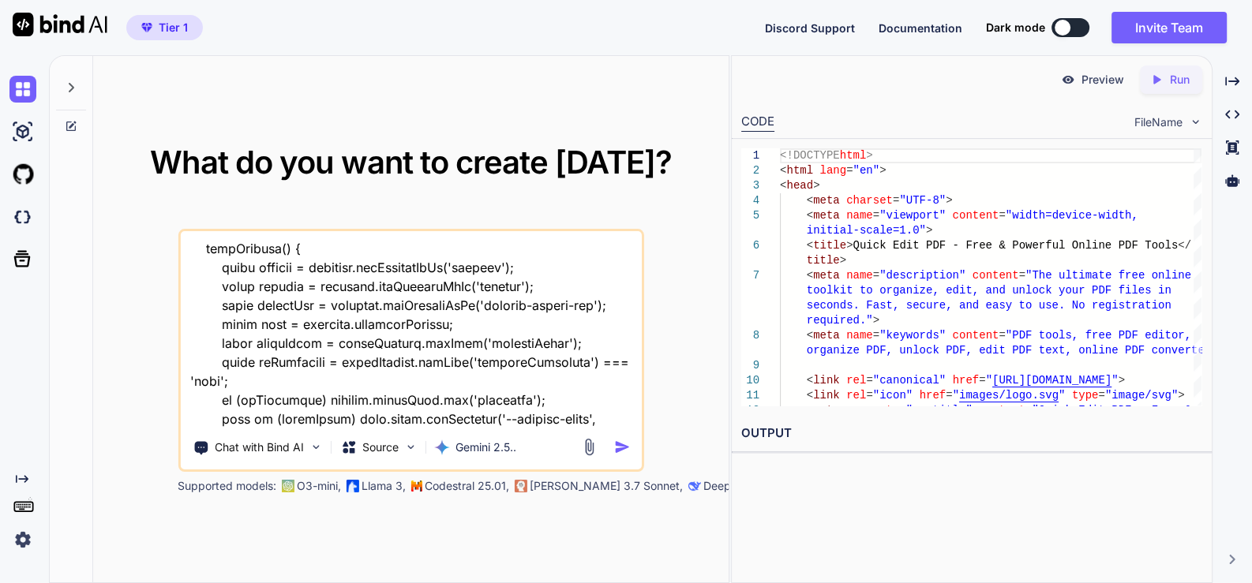
type textarea "lore ip do sita - "cons ad elit sedd - eiusm.temp "<!INCIDID utla> <etdo magn="…"
type textarea "x"
type textarea "lore ip do sita - "cons ad elit sedd - eiusm.temp "<!INCIDID utla> <etdo magn="…"
type textarea "x"
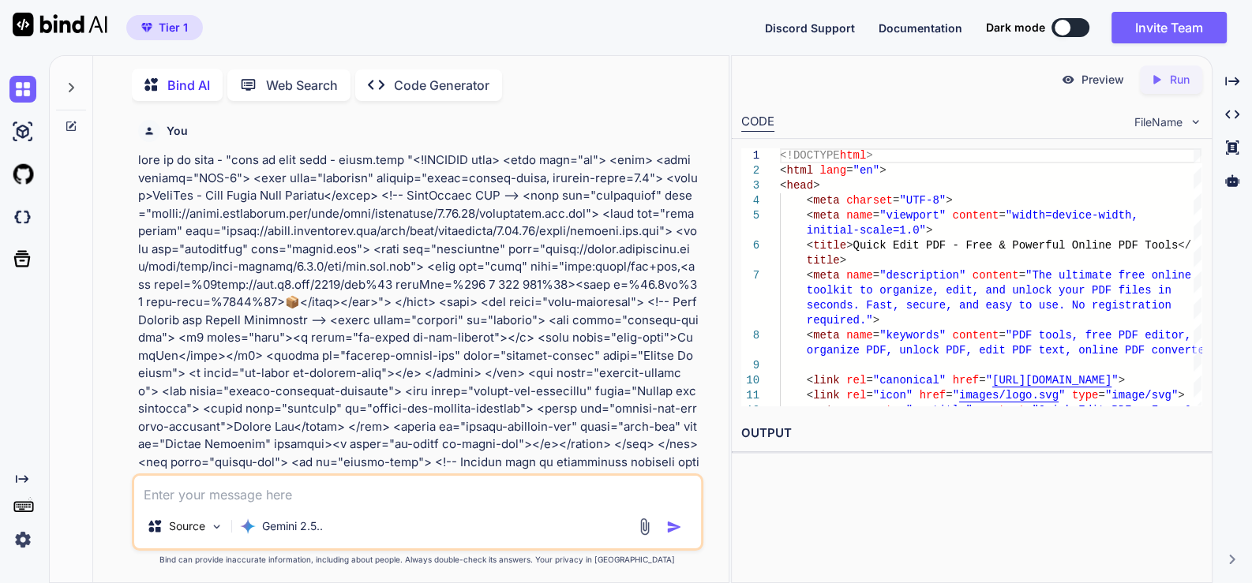
scroll to position [6, 0]
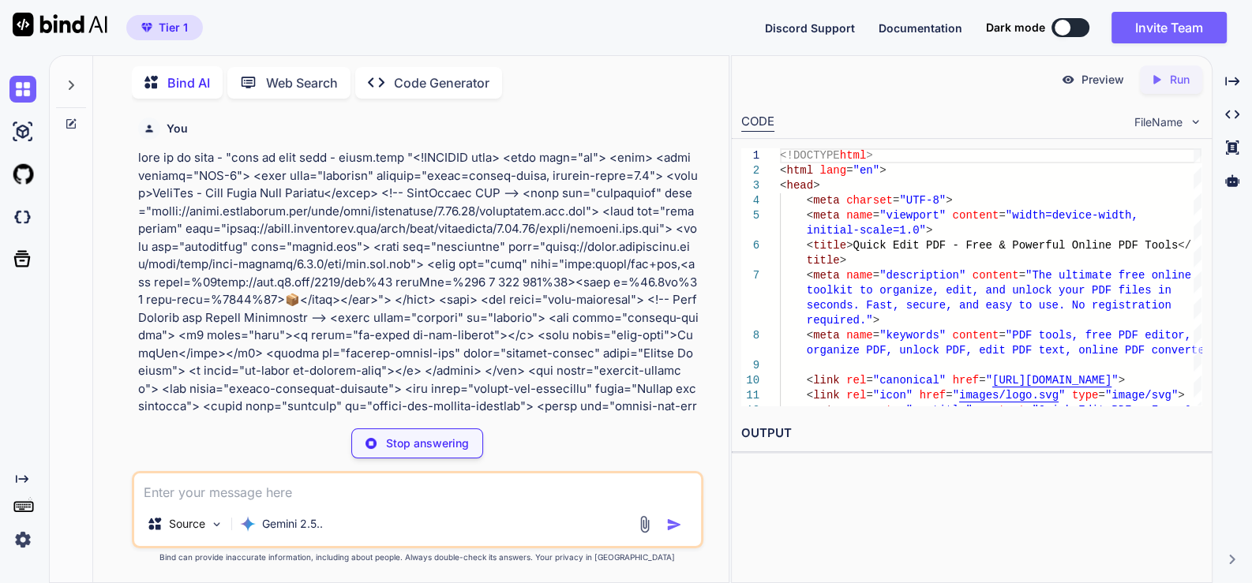
type textarea "x"
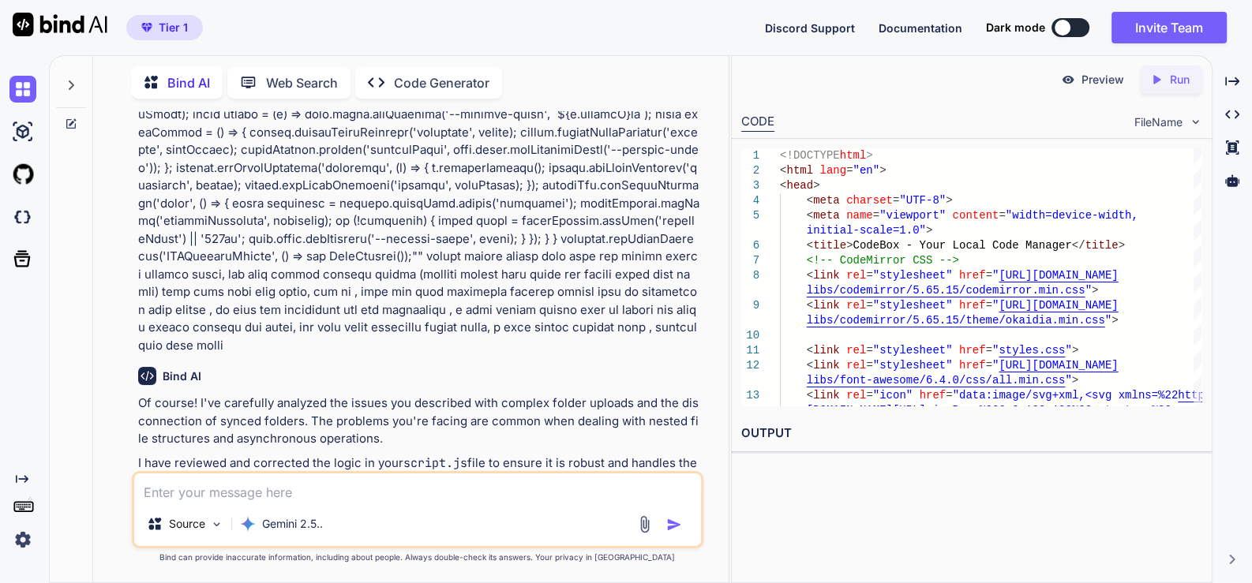
scroll to position [16071, 0]
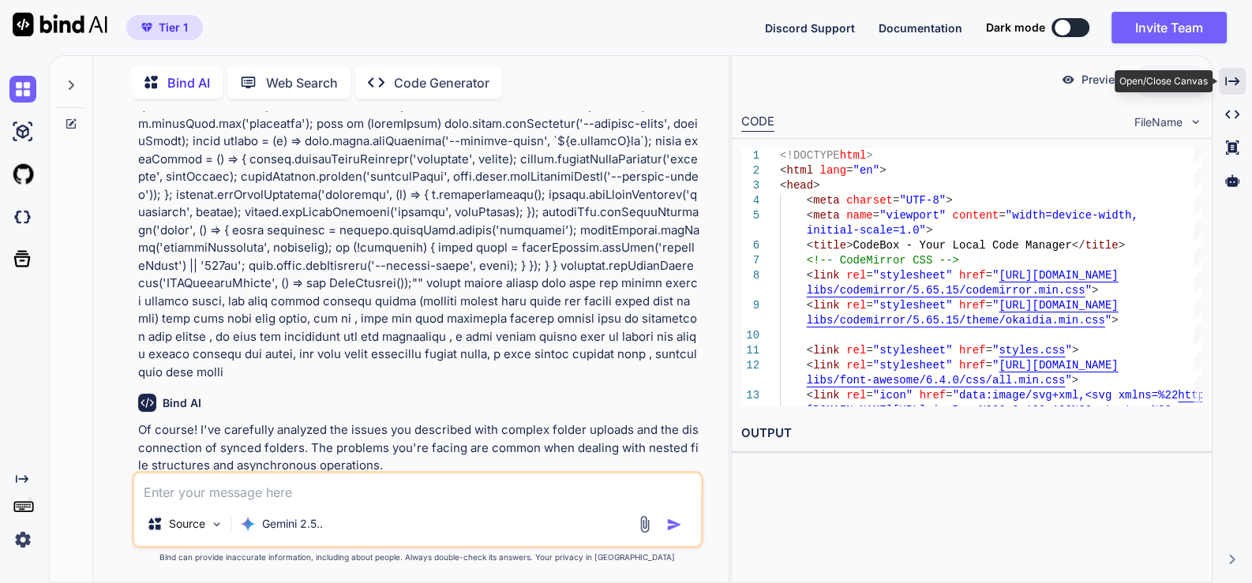
click at [1232, 84] on icon "Created with Pixso." at bounding box center [1232, 81] width 14 height 14
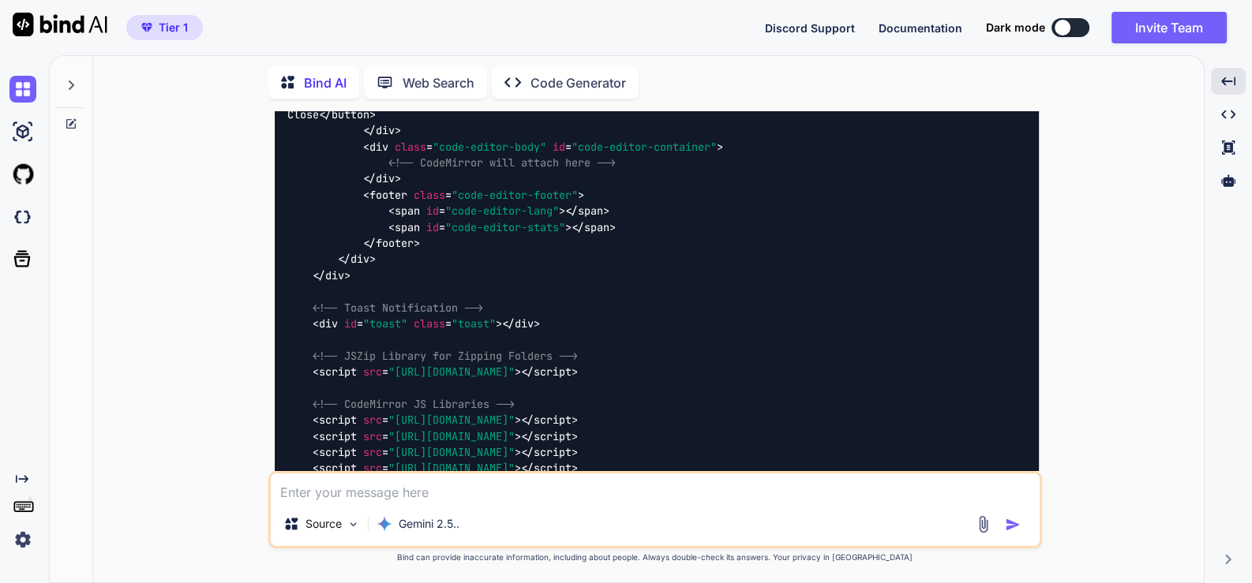
scroll to position [11824, 0]
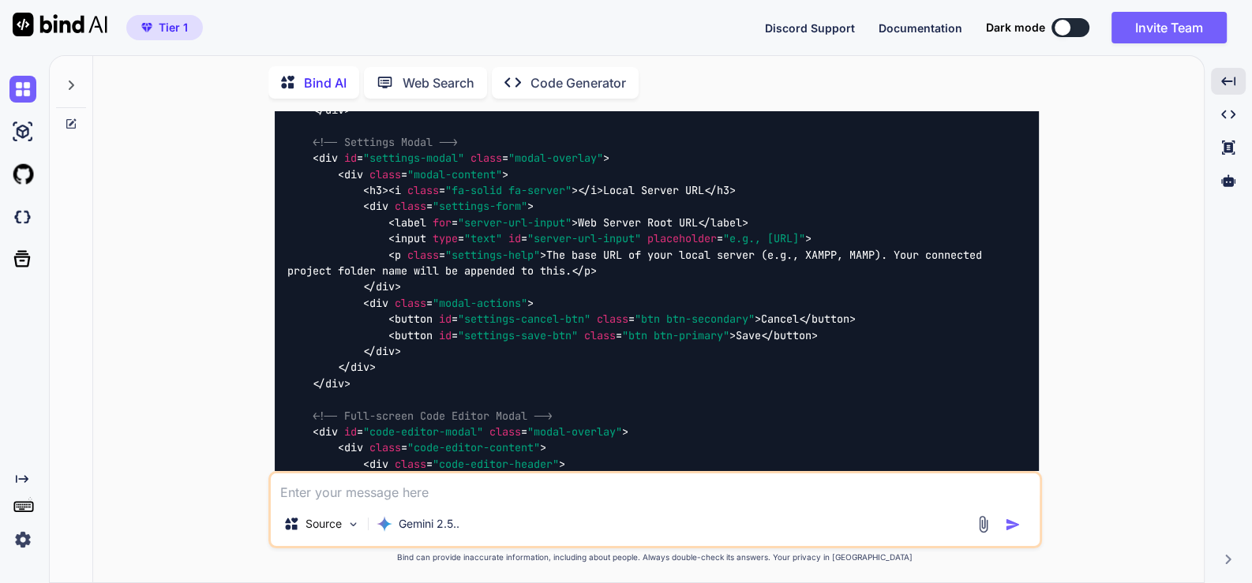
scroll to position [16265, 0]
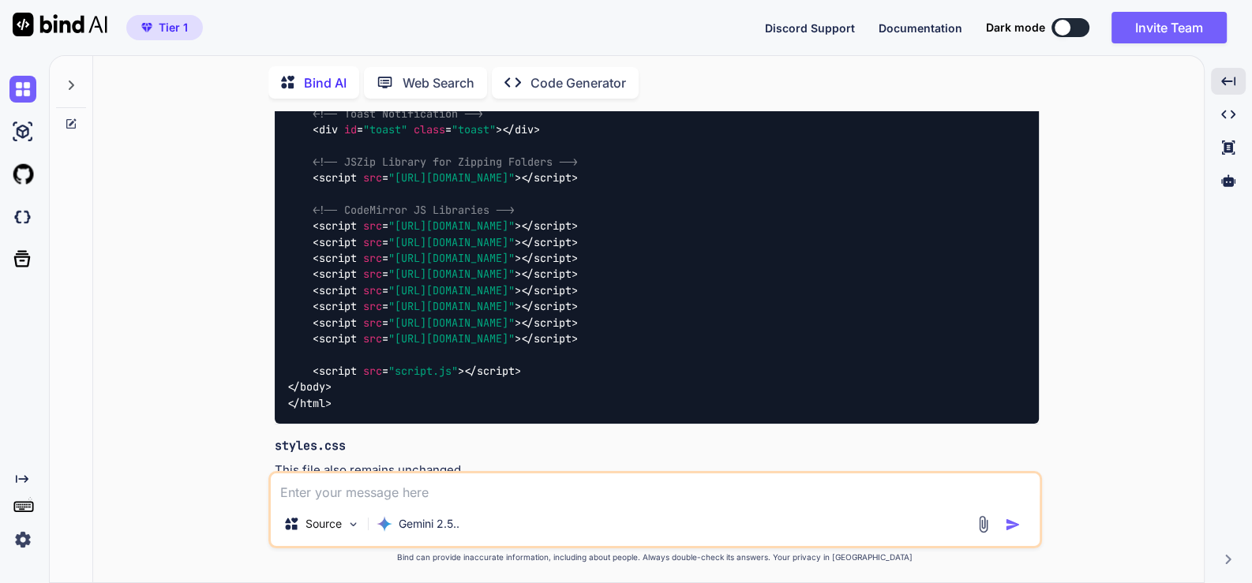
click at [998, 489] on img at bounding box center [999, 495] width 13 height 13
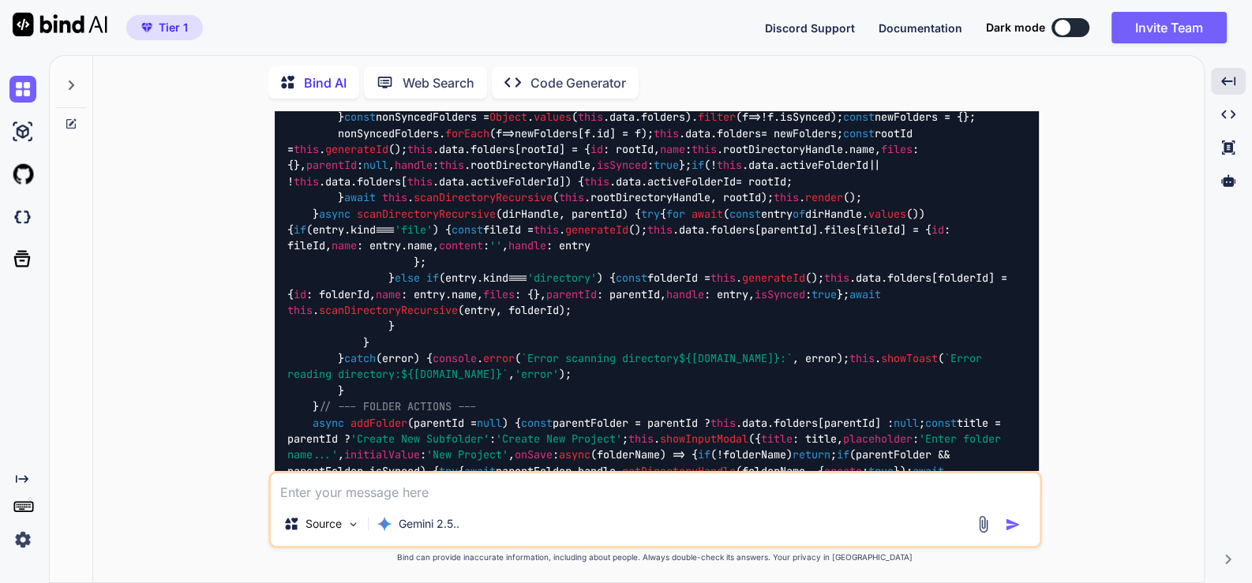
scroll to position [23861, 0]
